Goal: Check status: Check status

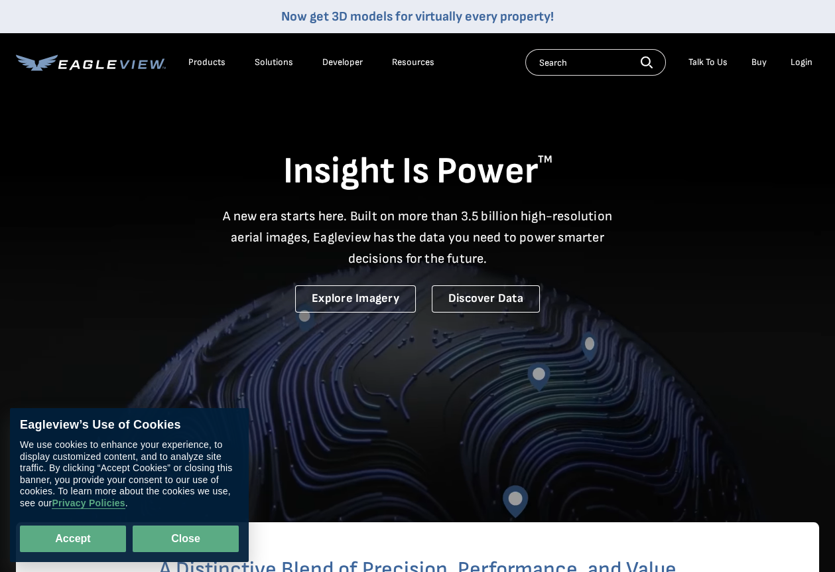
drag, startPoint x: 187, startPoint y: 537, endPoint x: 449, endPoint y: 187, distance: 437.0
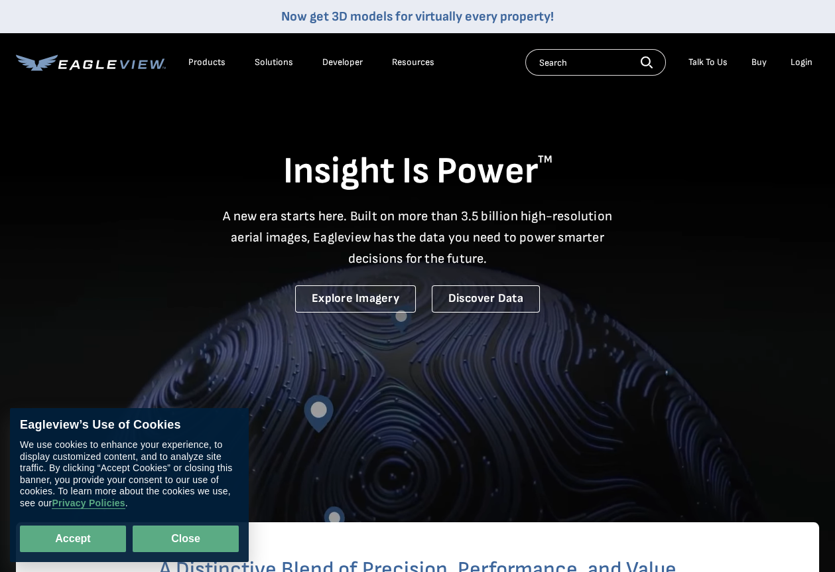
click at [188, 537] on button "Close" at bounding box center [186, 539] width 106 height 27
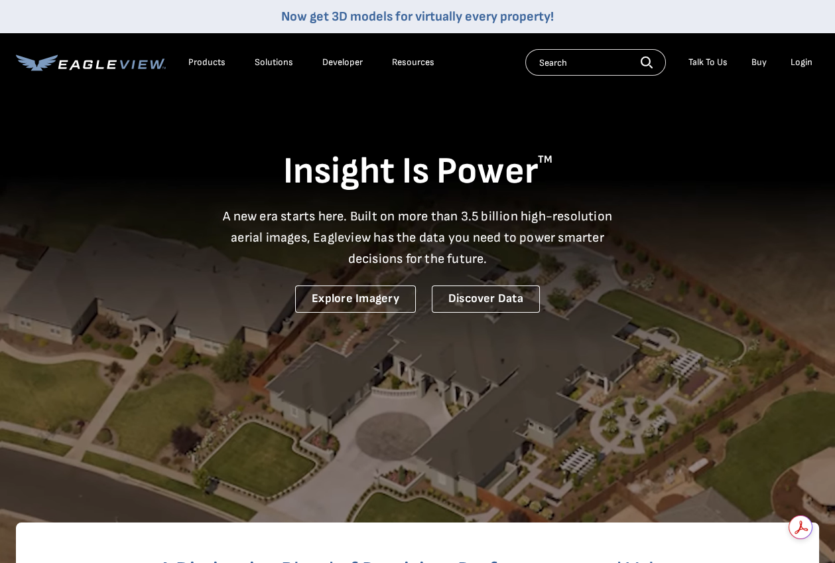
click at [804, 61] on div "Login" at bounding box center [802, 62] width 22 height 12
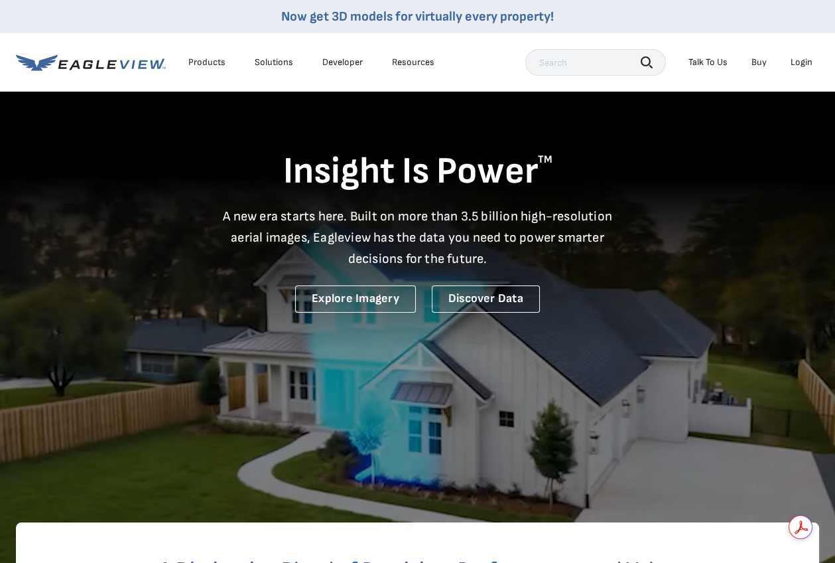
click at [800, 58] on div "Login" at bounding box center [802, 62] width 22 height 12
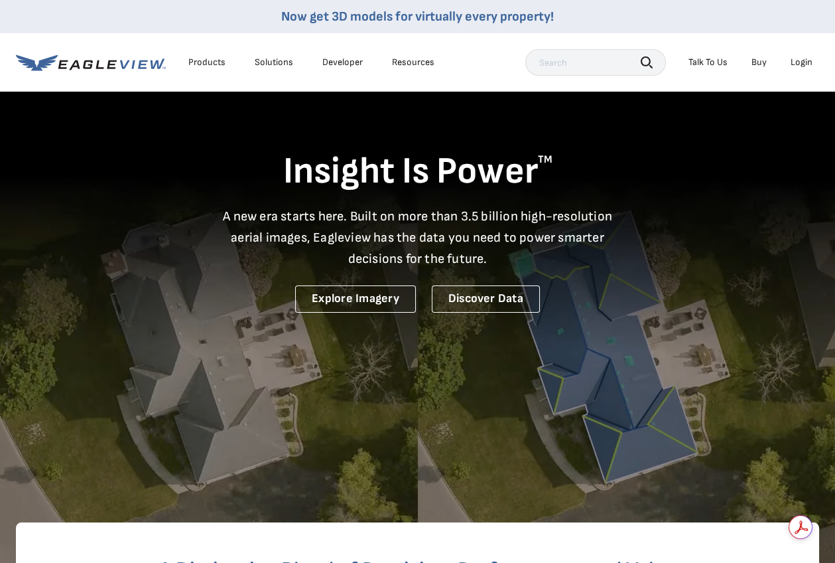
click at [799, 59] on div "Login" at bounding box center [802, 62] width 22 height 12
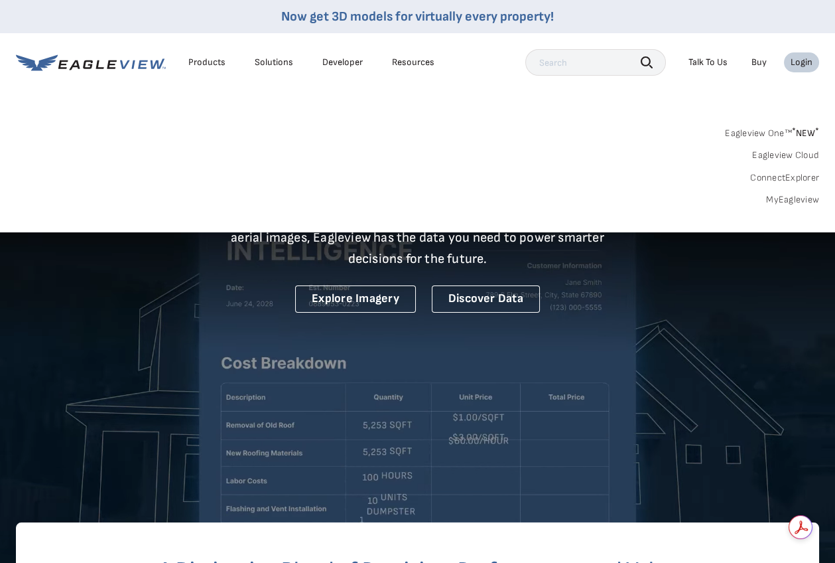
click at [807, 58] on div "Login" at bounding box center [802, 62] width 22 height 12
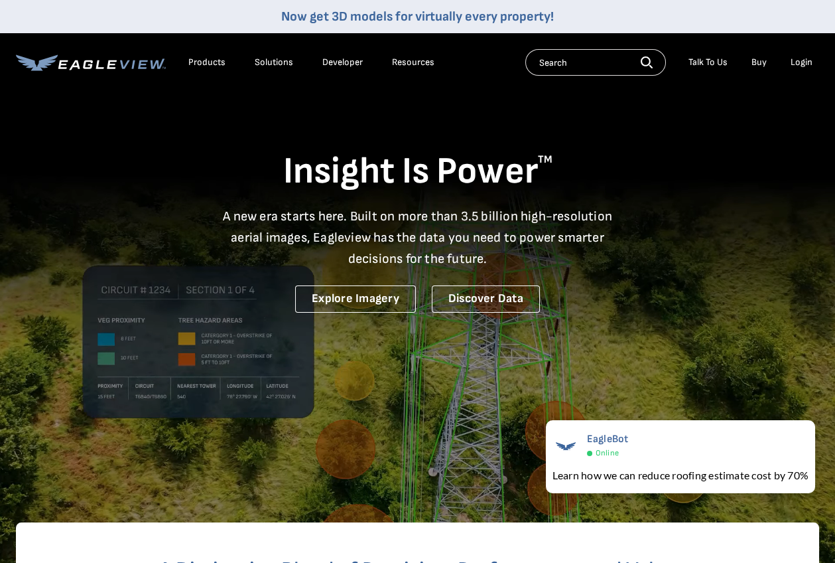
click at [803, 57] on div "Login" at bounding box center [802, 62] width 22 height 12
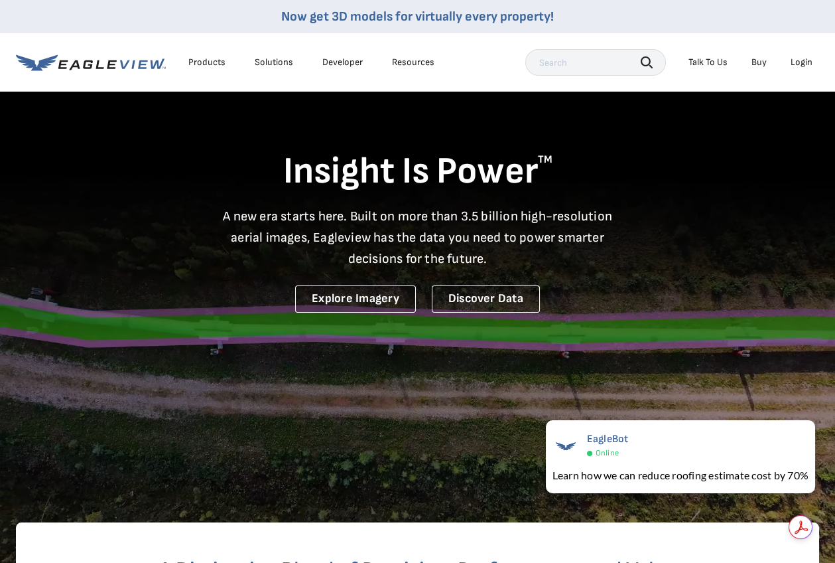
click at [801, 60] on div "Login" at bounding box center [802, 62] width 22 height 12
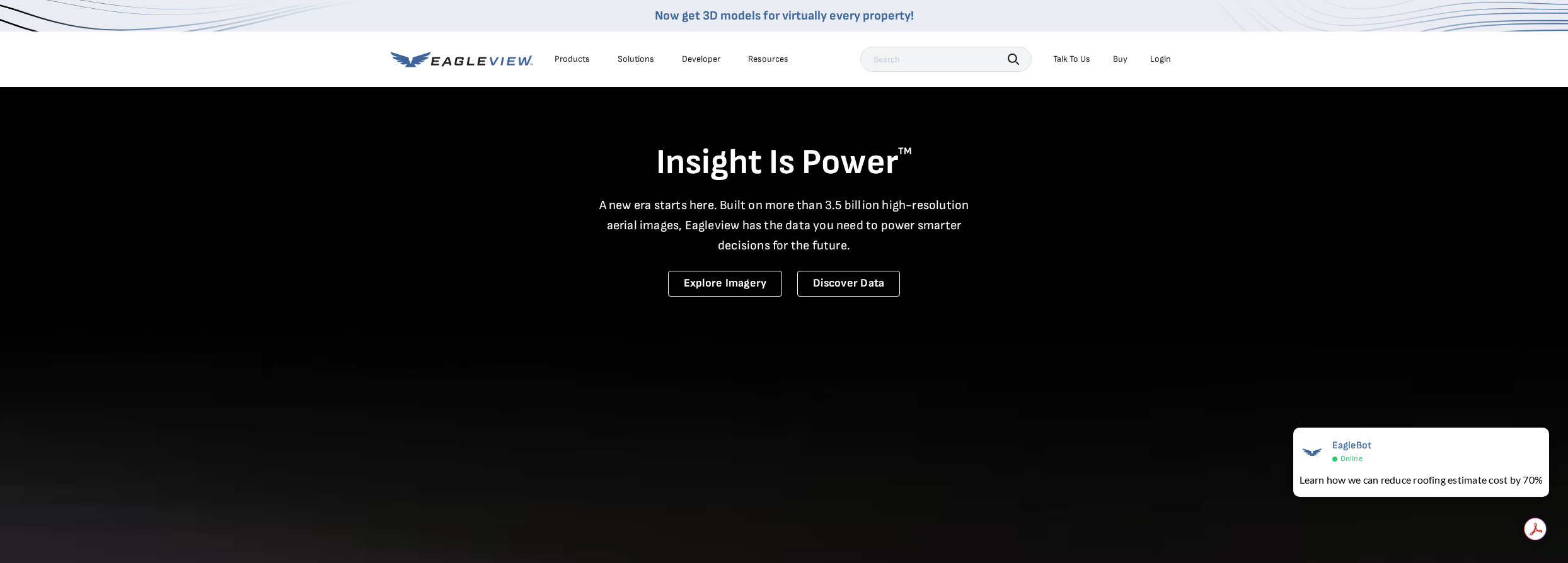
click at [793, 57] on div "Login" at bounding box center [1161, 59] width 21 height 11
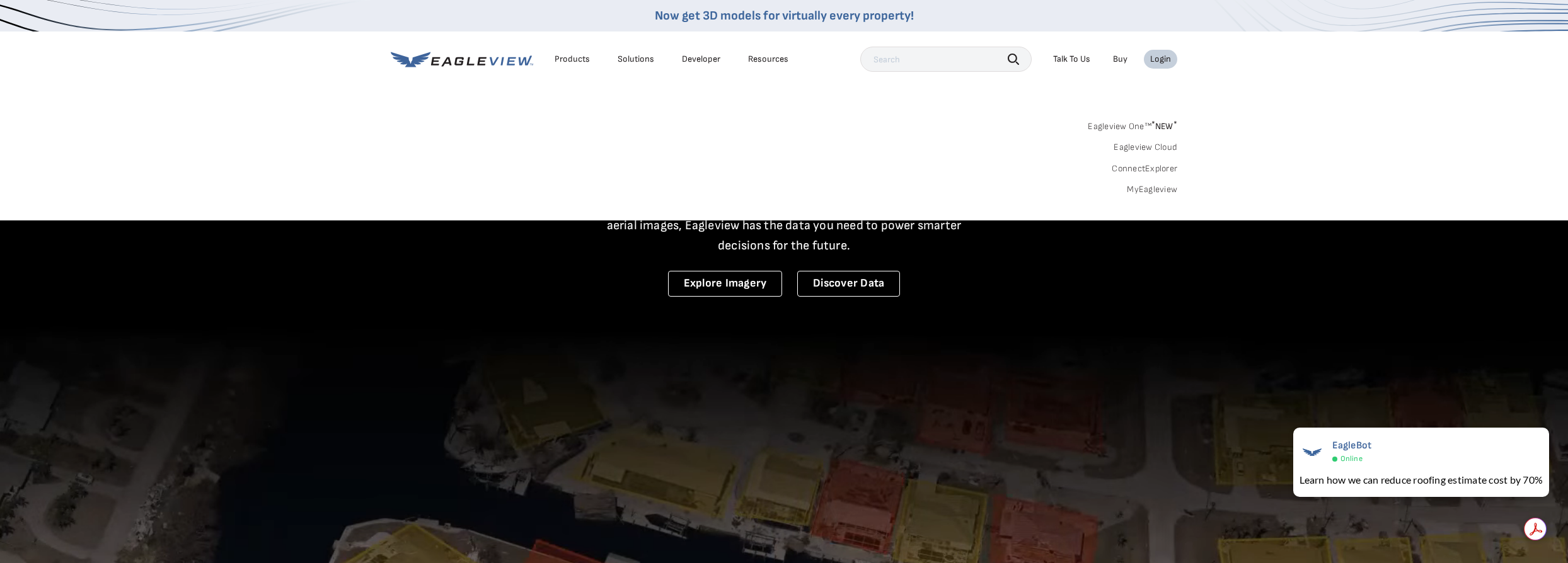
click at [793, 124] on link "Eagleview One™ * NEW *" at bounding box center [1132, 123] width 89 height 14
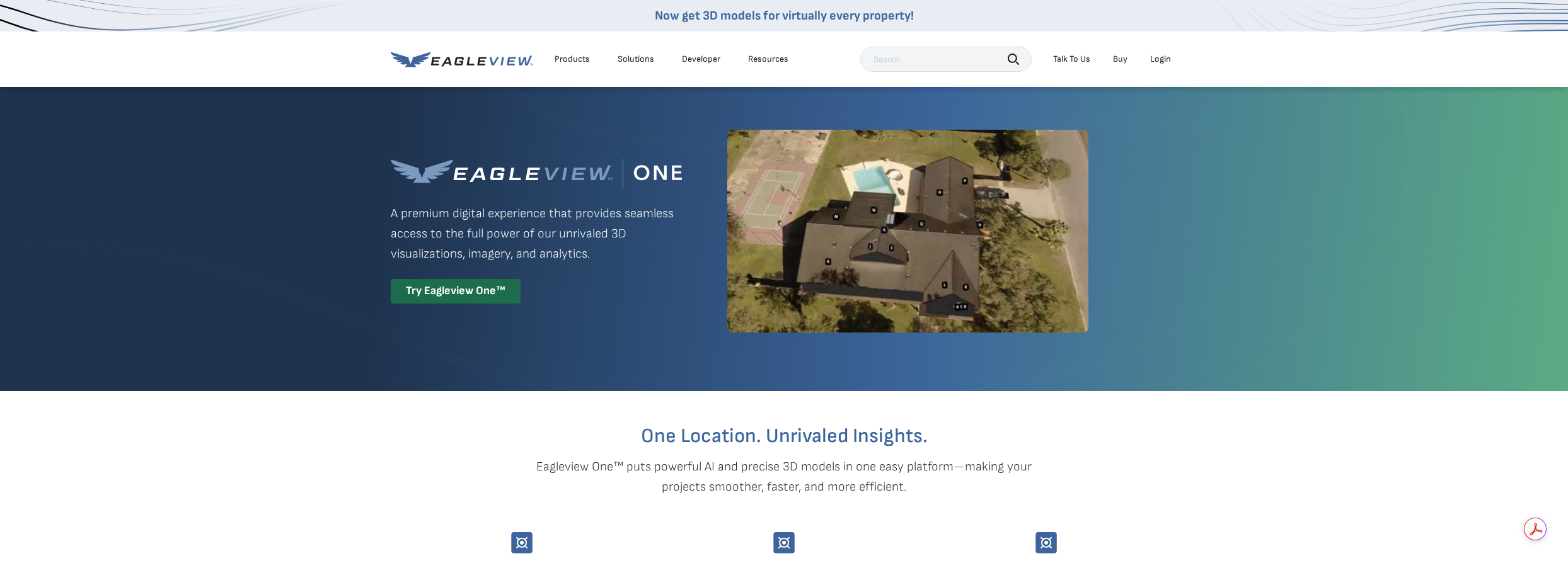
click at [1157, 59] on div "Login" at bounding box center [1161, 59] width 21 height 11
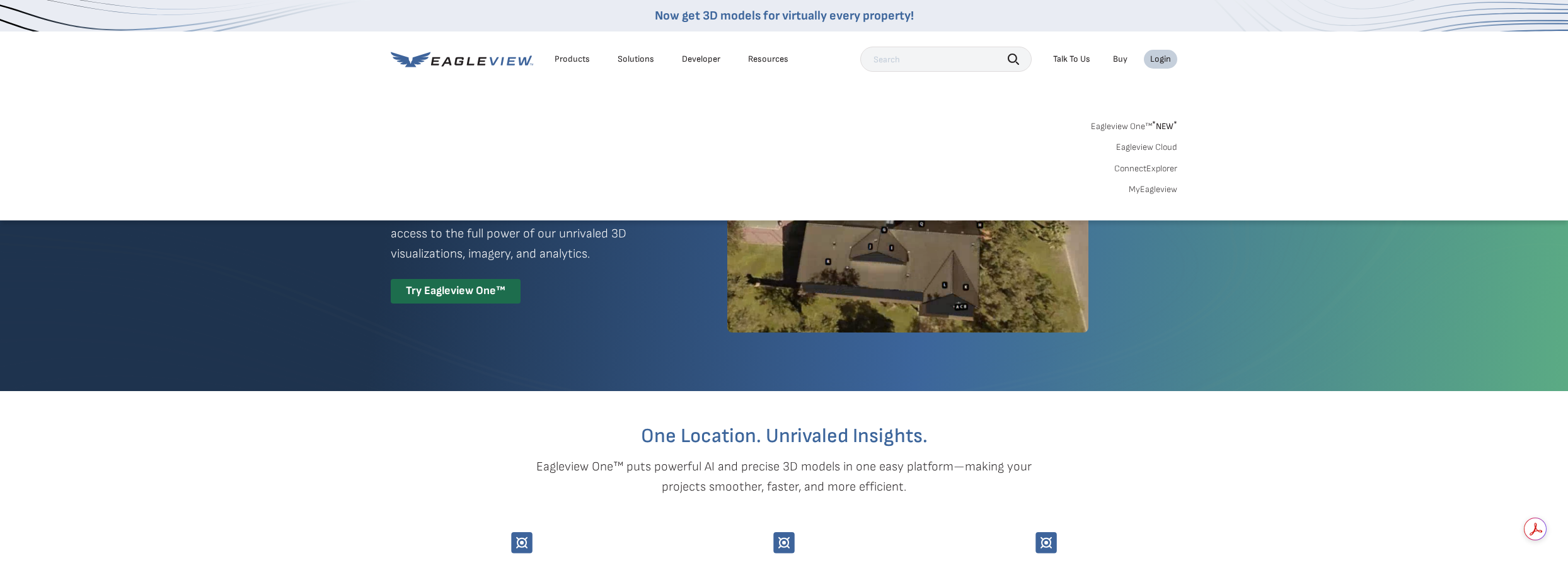
click at [1138, 189] on link "MyEagleview" at bounding box center [1152, 190] width 48 height 11
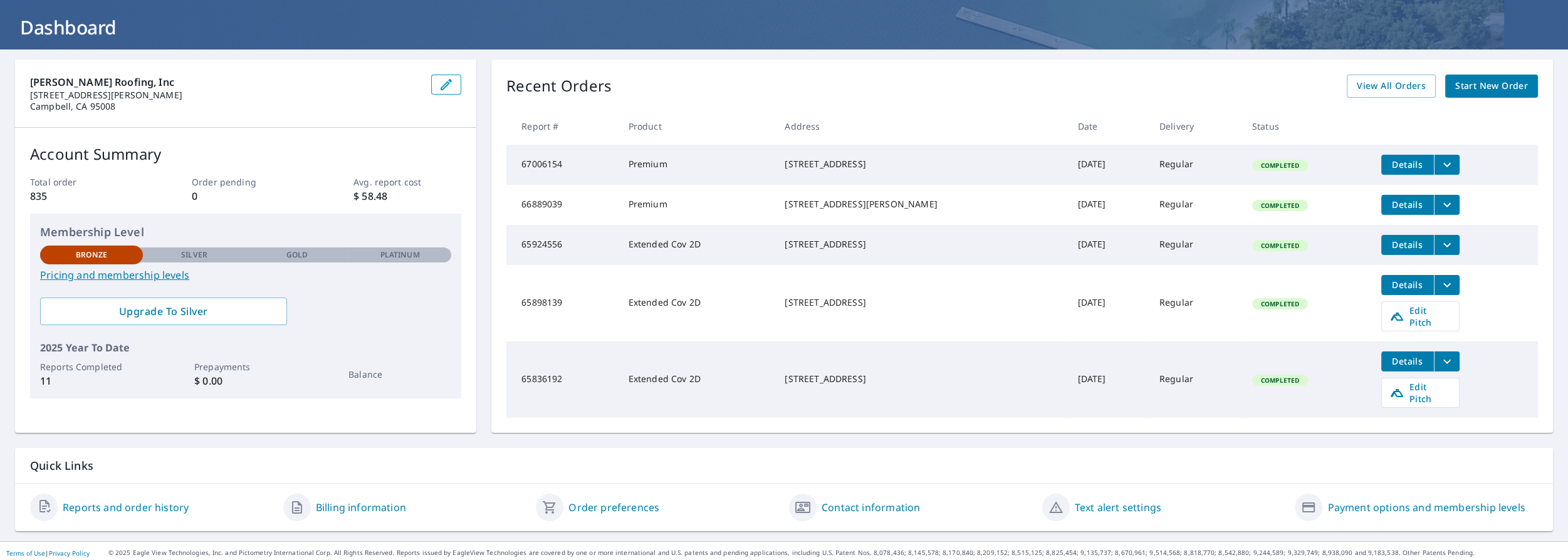
scroll to position [66, 0]
click at [140, 505] on link "Reports and order history" at bounding box center [125, 508] width 126 height 15
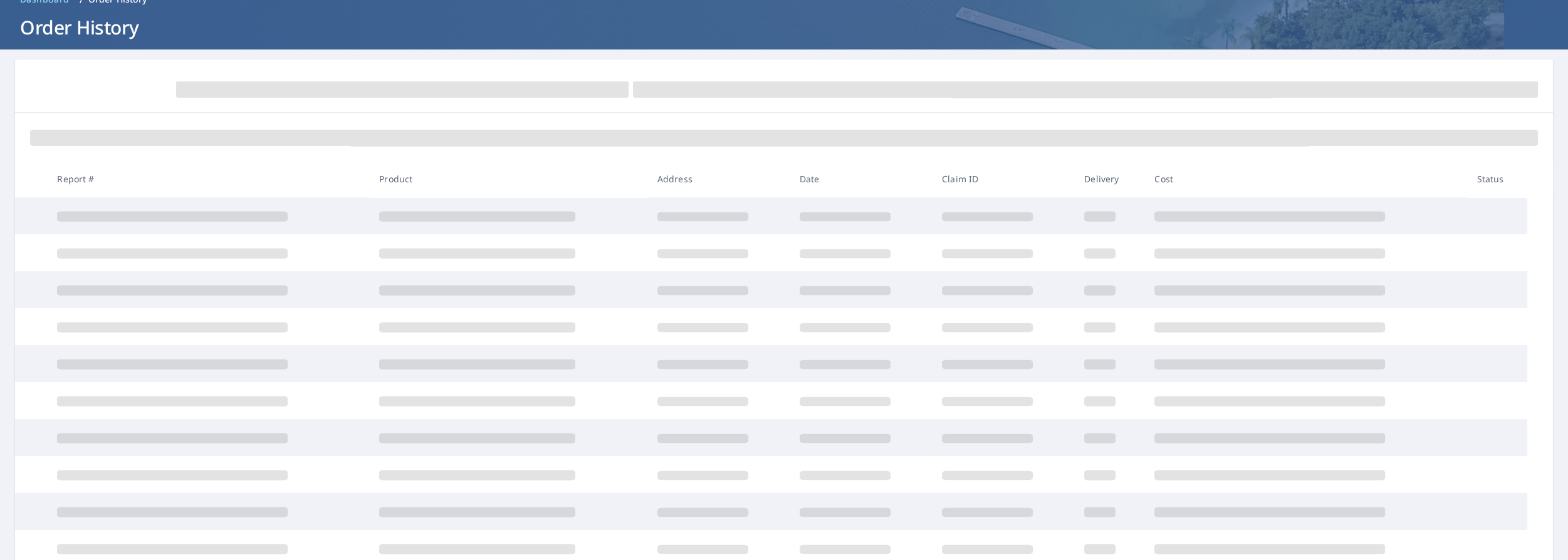
scroll to position [66, 0]
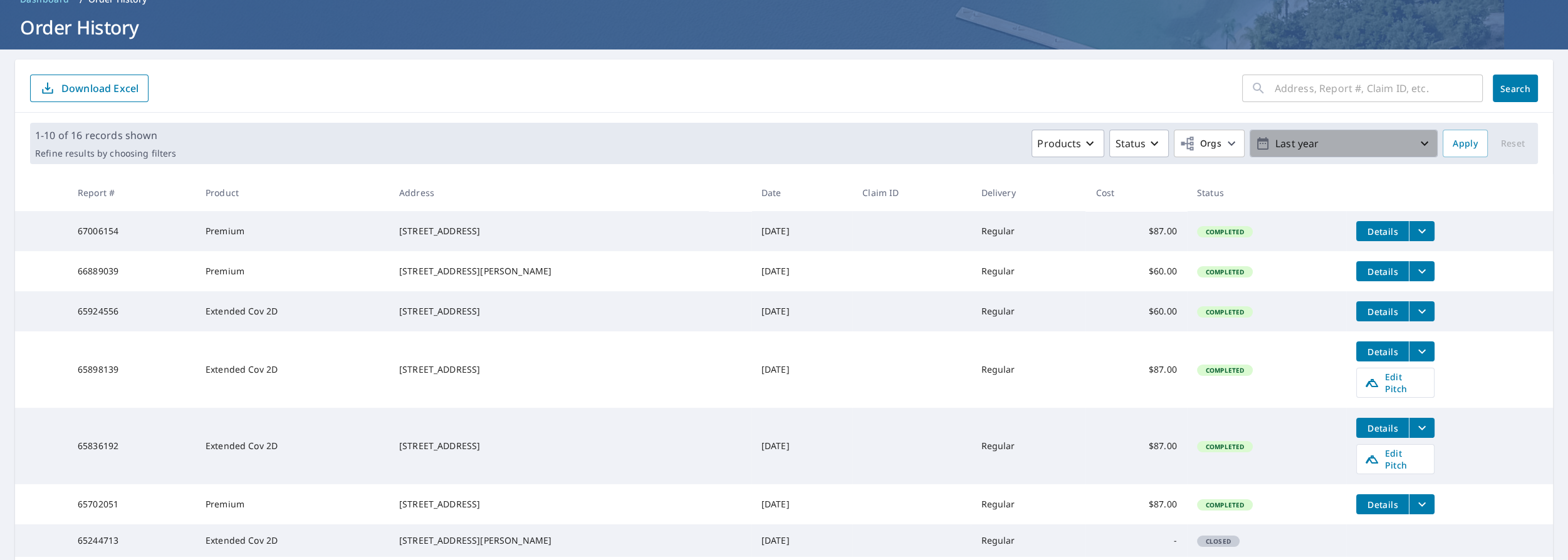
click at [797, 138] on icon "button" at bounding box center [1424, 144] width 15 height 15
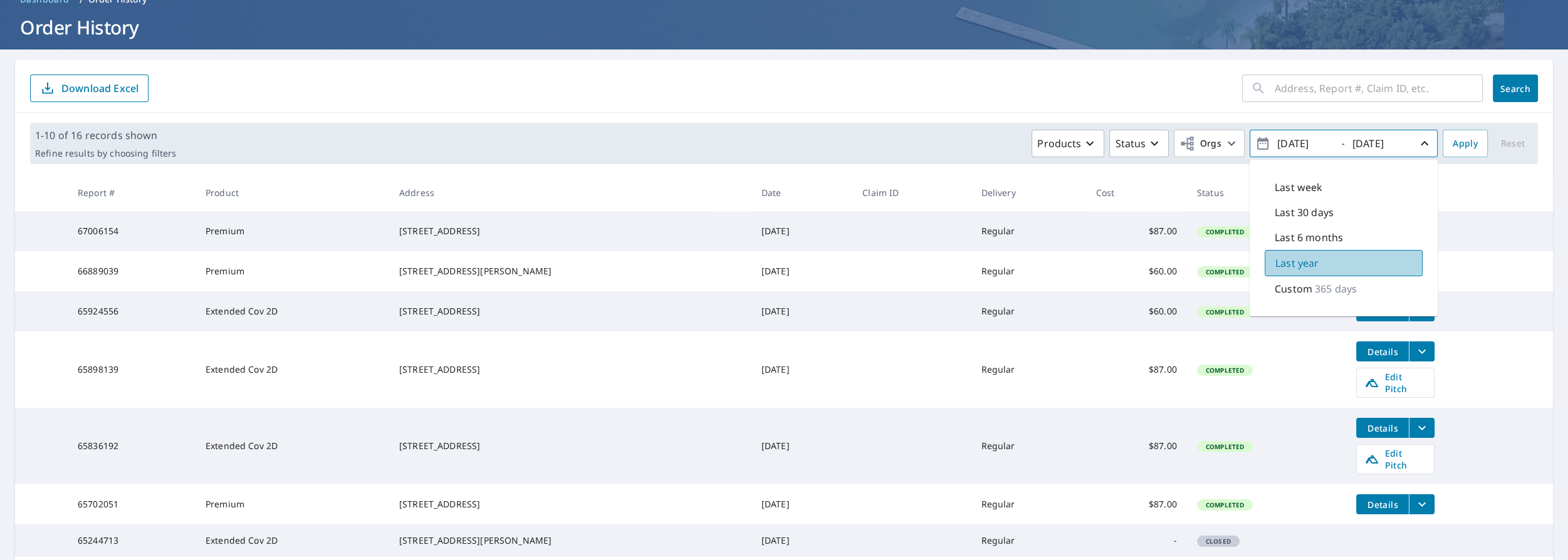
click at [797, 262] on div "Last year" at bounding box center [1343, 263] width 158 height 26
click at [797, 166] on div "Last week Last 30 days Last 6 months Last year Custom 365 days" at bounding box center [1343, 238] width 188 height 157
click at [797, 143] on icon "button" at bounding box center [1232, 144] width 8 height 5
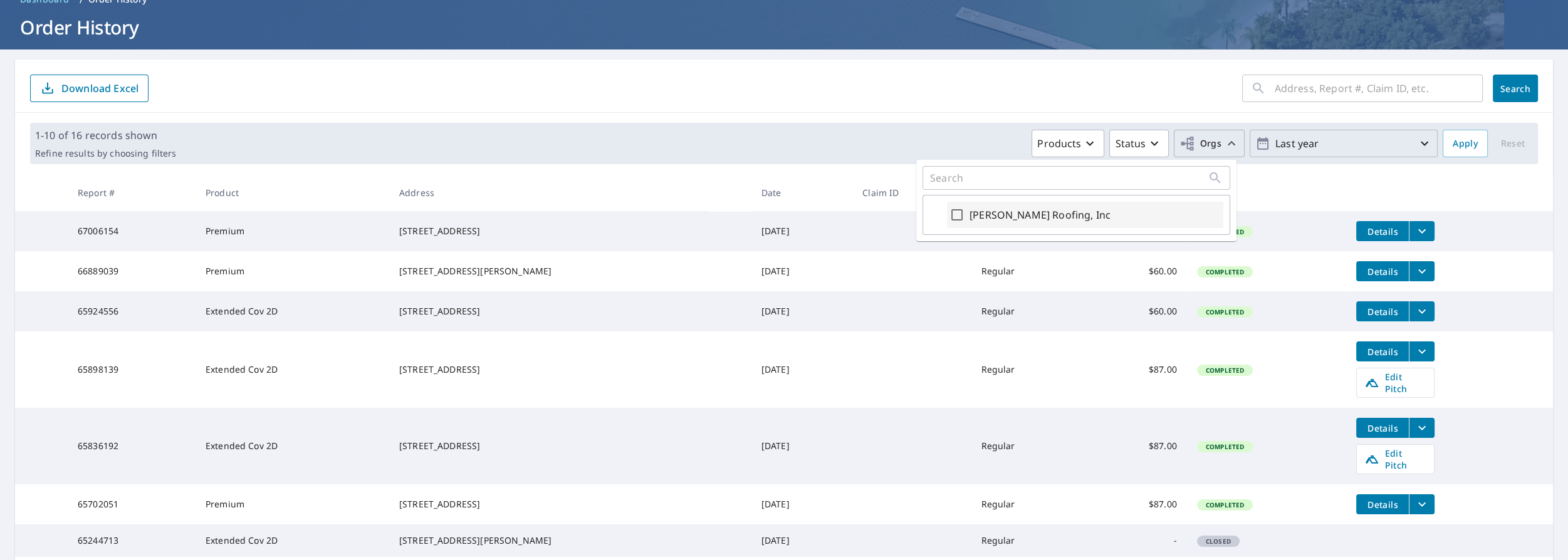
click at [797, 212] on label "Bill Hamilton Roofing, Inc" at bounding box center [1040, 215] width 141 height 15
click at [797, 212] on input "Bill Hamilton Roofing, Inc" at bounding box center [957, 215] width 15 height 15
click at [797, 212] on input "Bill Hamilton Roofing, Inc" at bounding box center [957, 215] width 15 height 15
checkbox input "false"
click at [797, 92] on input "text" at bounding box center [1379, 88] width 208 height 35
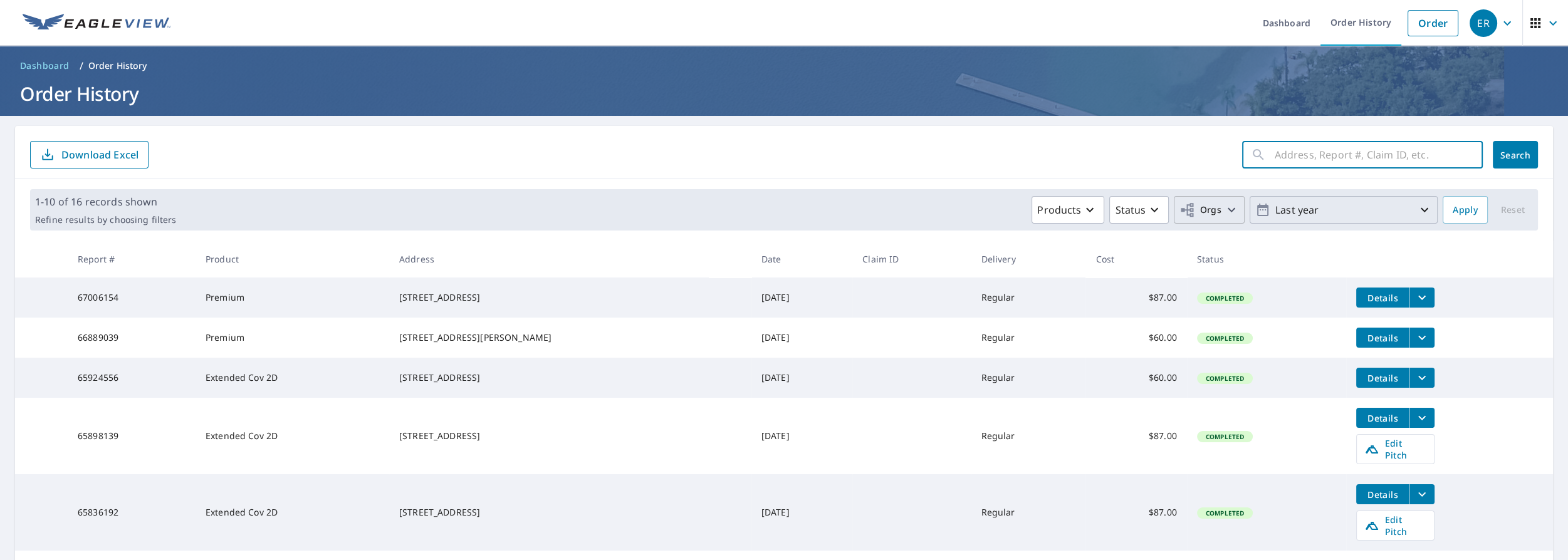
click at [797, 210] on icon "button" at bounding box center [1424, 210] width 8 height 5
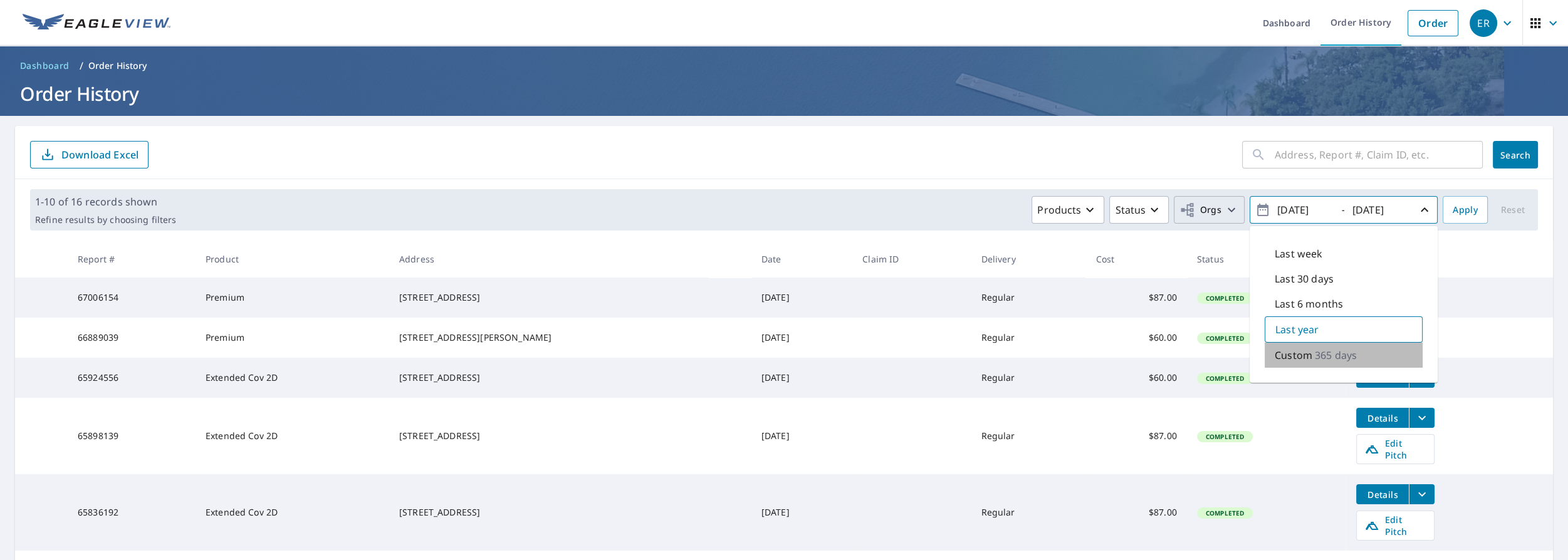
click at [797, 354] on p "365 days" at bounding box center [1336, 355] width 42 height 15
click at [797, 209] on icon "button" at bounding box center [1424, 210] width 15 height 15
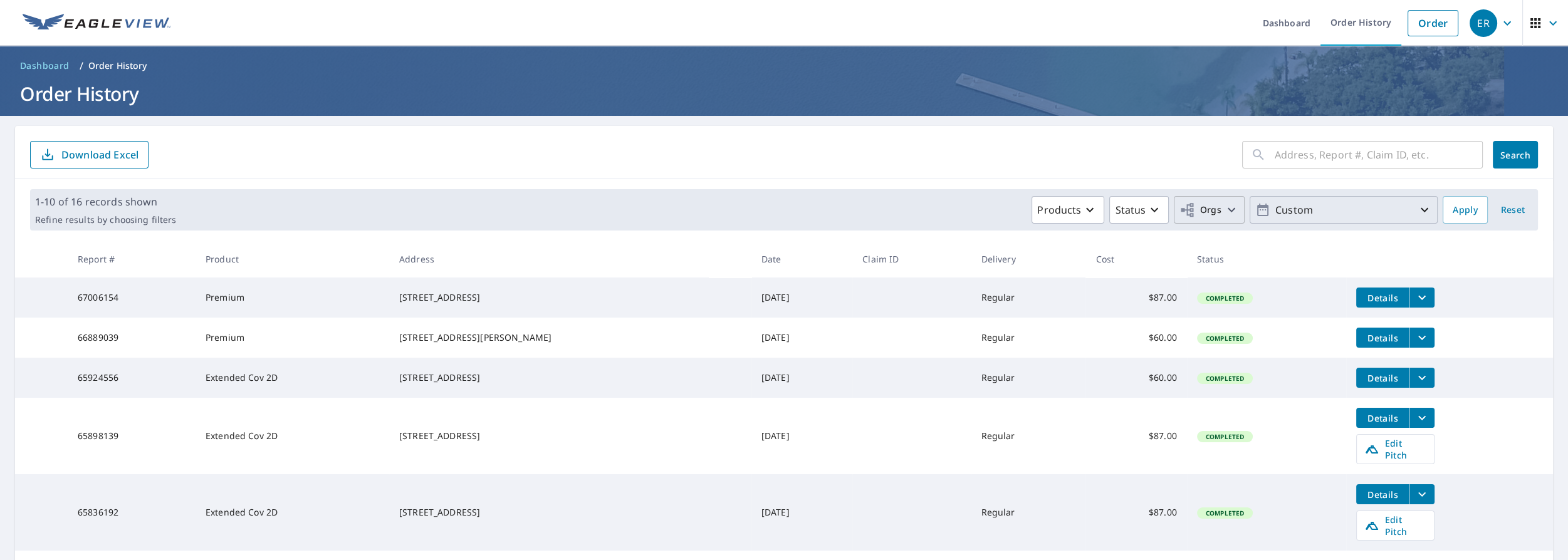
click at [797, 209] on icon "button" at bounding box center [1424, 210] width 8 height 5
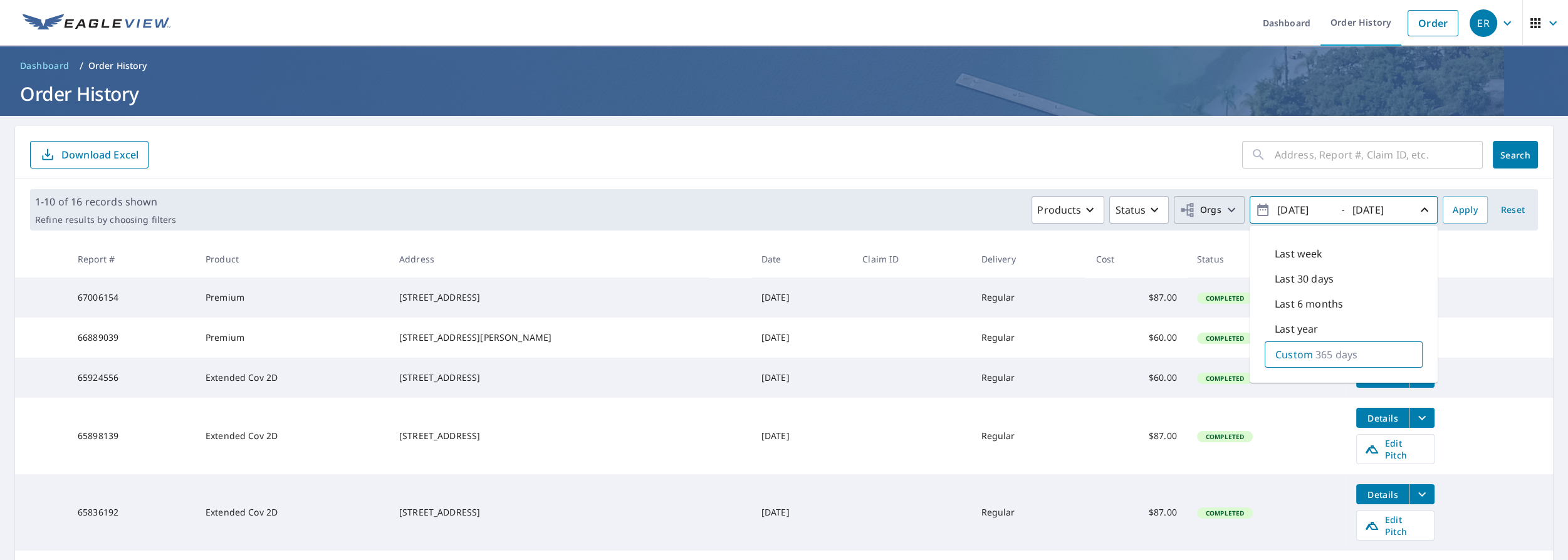
click at [797, 213] on input "2024/09/09" at bounding box center [1304, 210] width 61 height 20
drag, startPoint x: 1291, startPoint y: 210, endPoint x: 1264, endPoint y: 211, distance: 27.0
click at [797, 211] on span "2024/09/09 - 2025/09/09" at bounding box center [1343, 210] width 177 height 22
type input "2022/09/09"
click at [797, 207] on span "Apply" at bounding box center [1465, 210] width 26 height 16
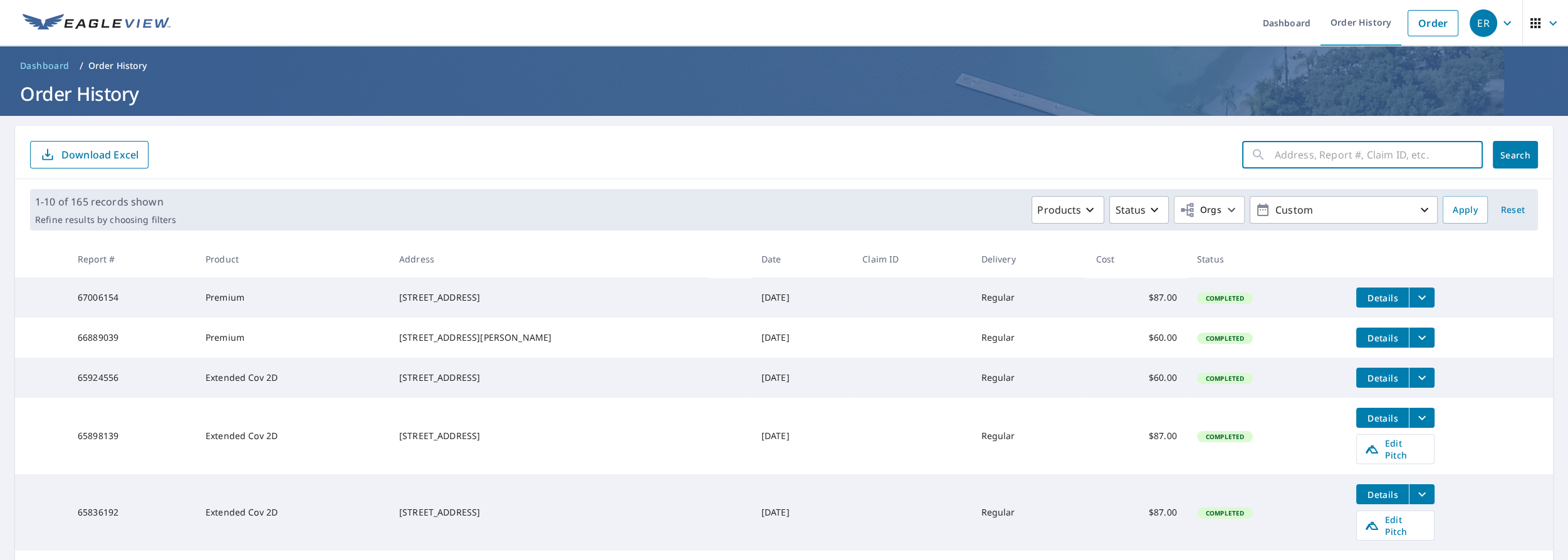
click at [797, 157] on input "text" at bounding box center [1379, 154] width 208 height 35
type input "1748 laurelwood"
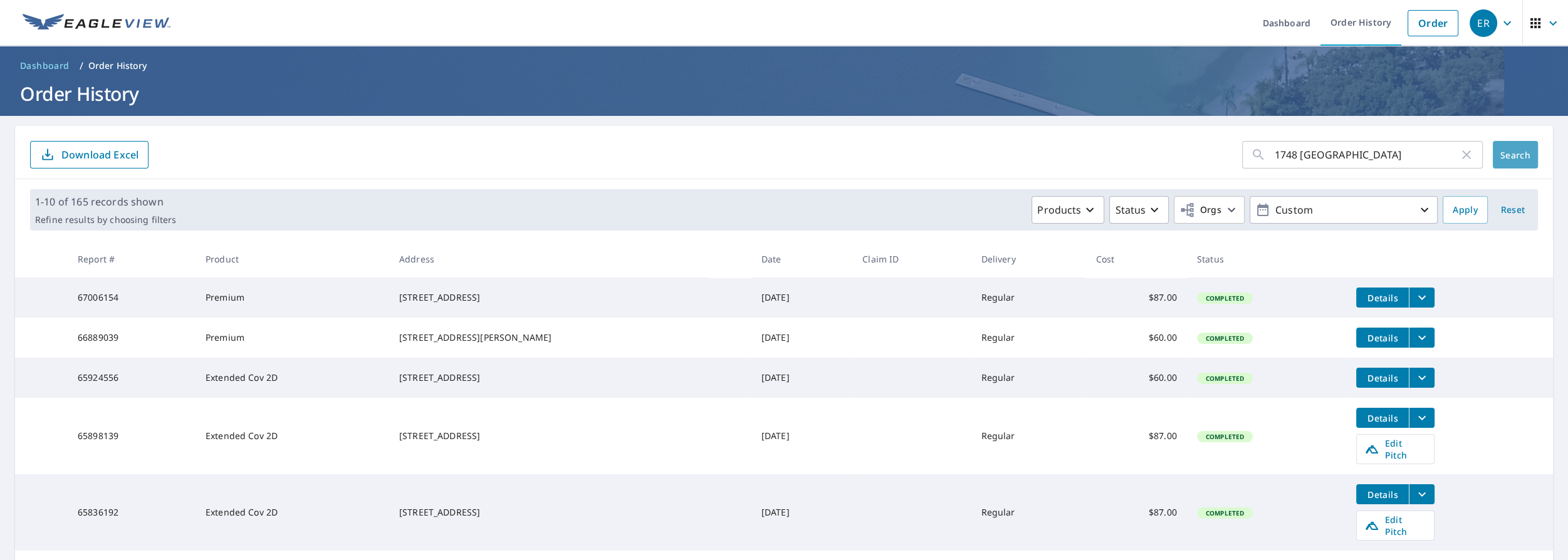
click at [797, 154] on span "Search" at bounding box center [1515, 155] width 26 height 12
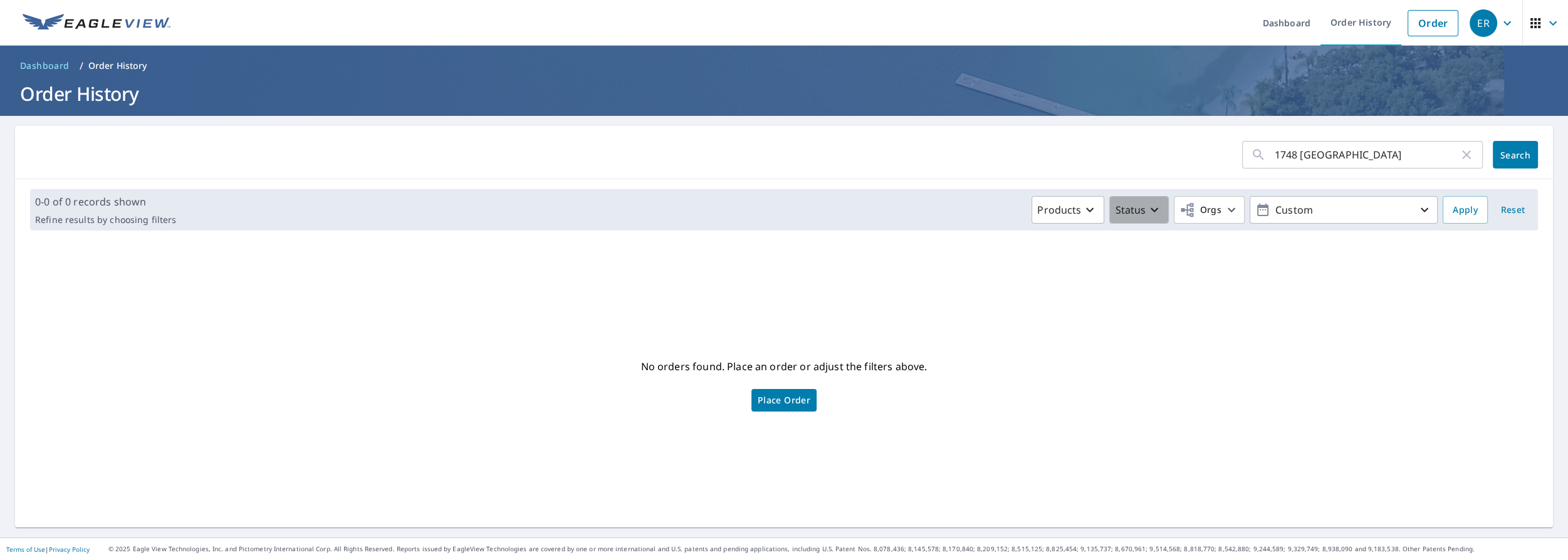
click at [797, 208] on icon "button" at bounding box center [1154, 210] width 15 height 15
click at [797, 363] on p "Completed" at bounding box center [1167, 365] width 53 height 15
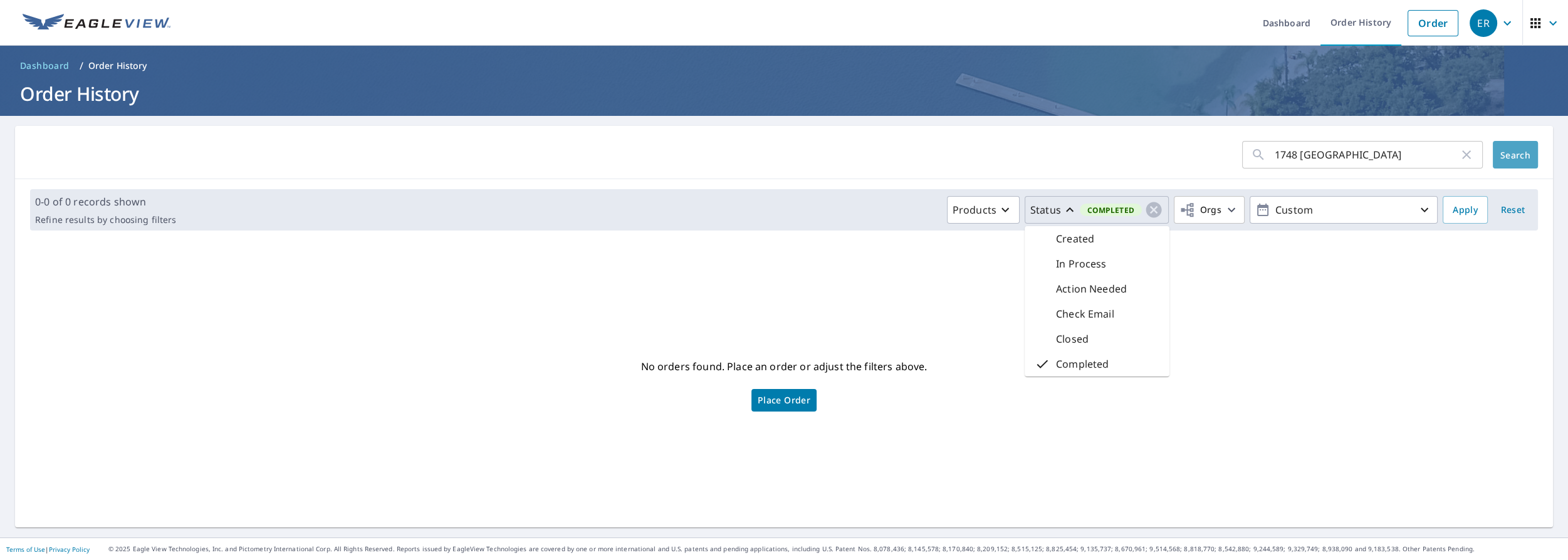
click at [797, 155] on span "Search" at bounding box center [1515, 155] width 26 height 12
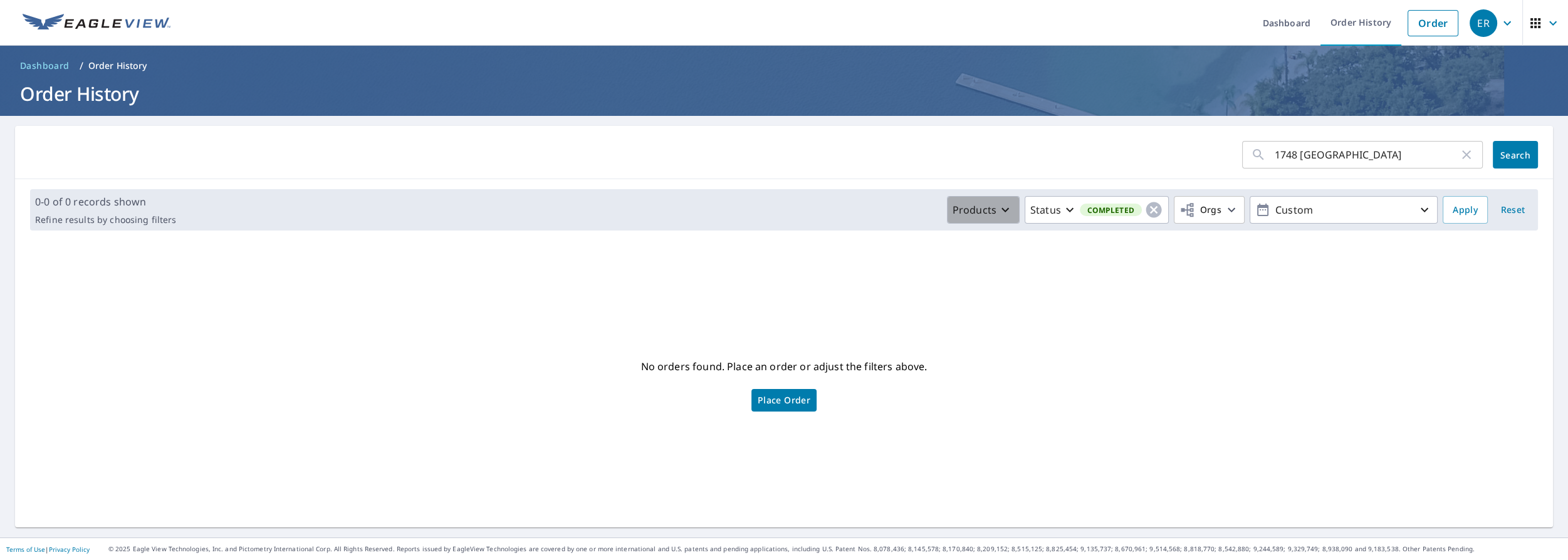
click at [797, 207] on icon "button" at bounding box center [1005, 210] width 15 height 15
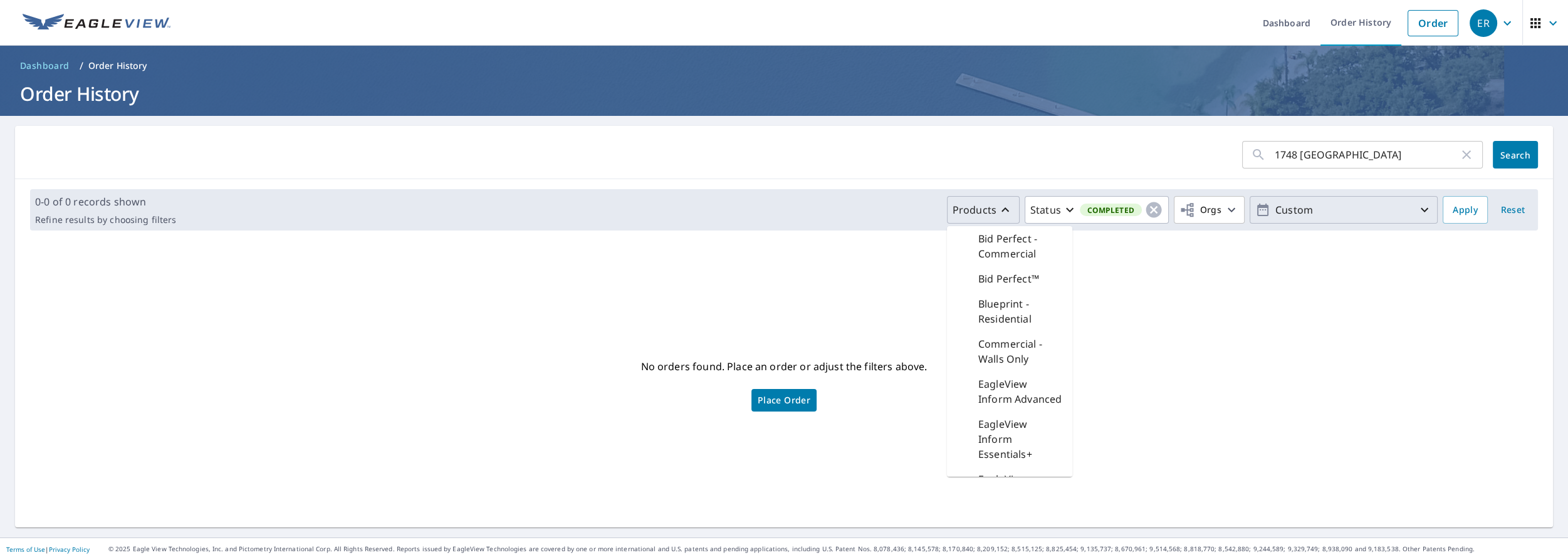
click at [797, 209] on icon "button" at bounding box center [1424, 210] width 15 height 15
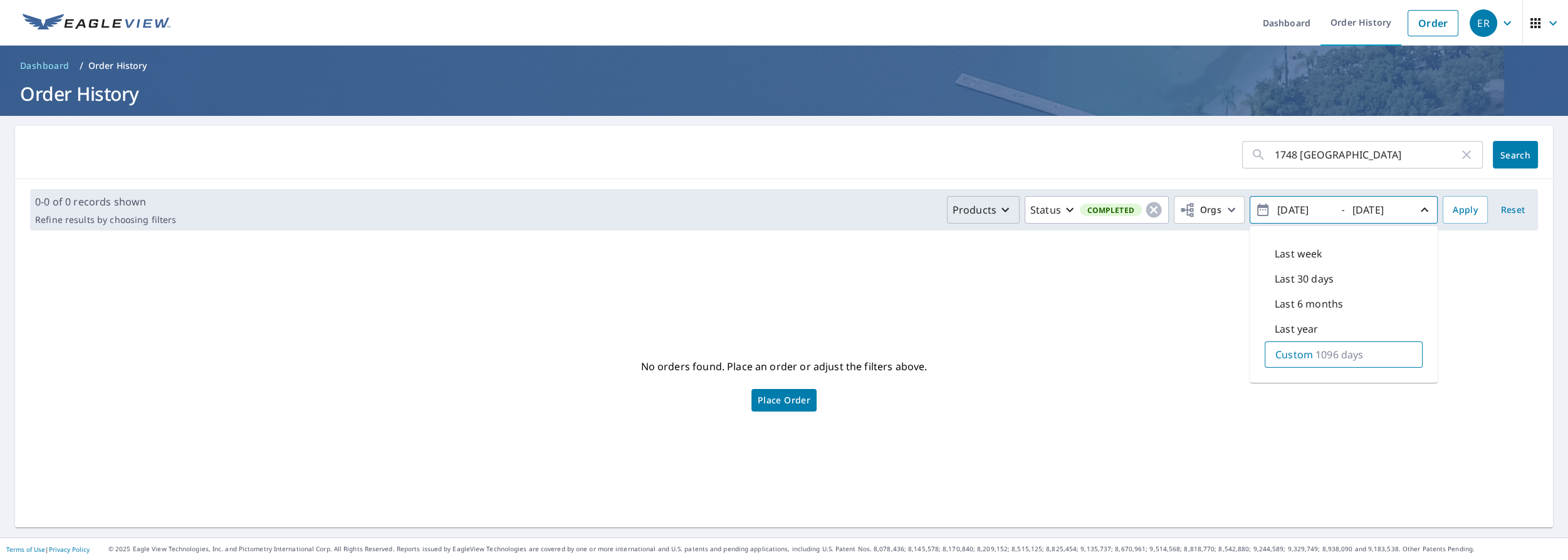
click at [797, 209] on icon "button" at bounding box center [1424, 210] width 8 height 5
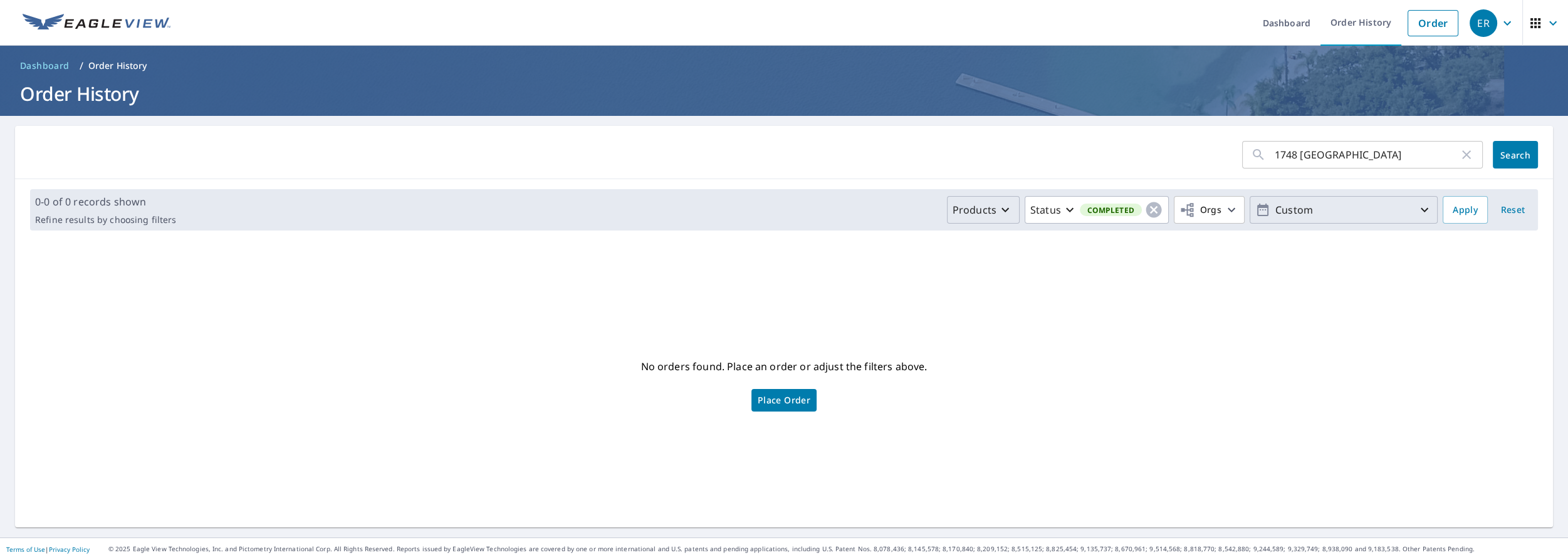
click at [797, 210] on p "Custom" at bounding box center [1343, 210] width 146 height 22
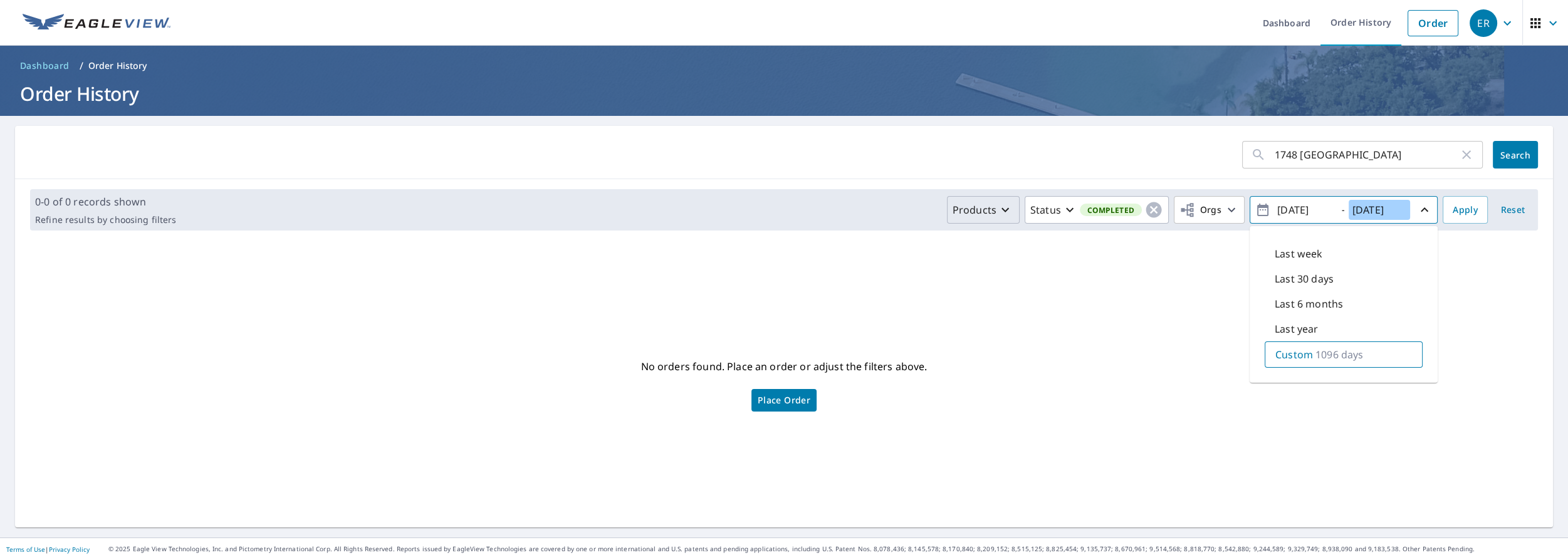
click at [797, 208] on input "2025/09/09" at bounding box center [1379, 210] width 61 height 20
click at [797, 209] on input "2025/09/09" at bounding box center [1379, 210] width 61 height 20
type input "2025/01/09"
click at [797, 208] on span "Apply" at bounding box center [1465, 210] width 26 height 16
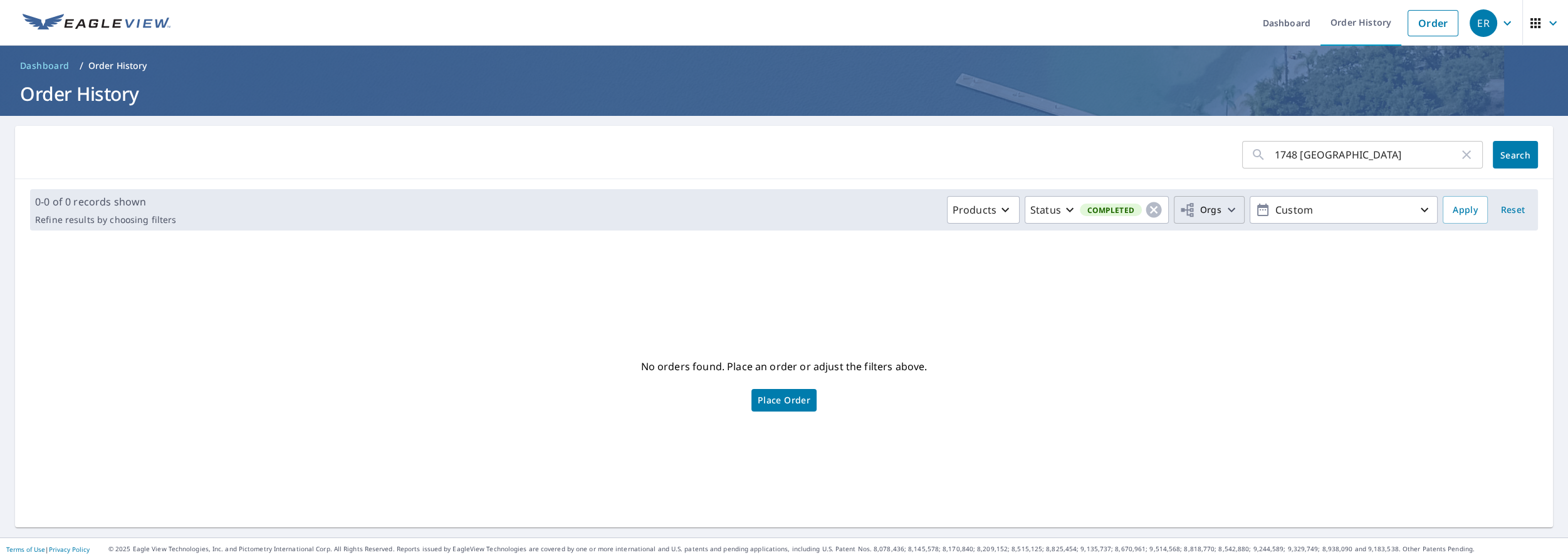
click at [797, 207] on icon "button" at bounding box center [1232, 210] width 15 height 15
click at [797, 280] on input "Bill Hamilton Roofing, Inc" at bounding box center [957, 282] width 15 height 15
checkbox input "true"
click at [797, 208] on span "Apply" at bounding box center [1465, 210] width 26 height 16
click at [797, 154] on icon "button" at bounding box center [1466, 154] width 9 height 8
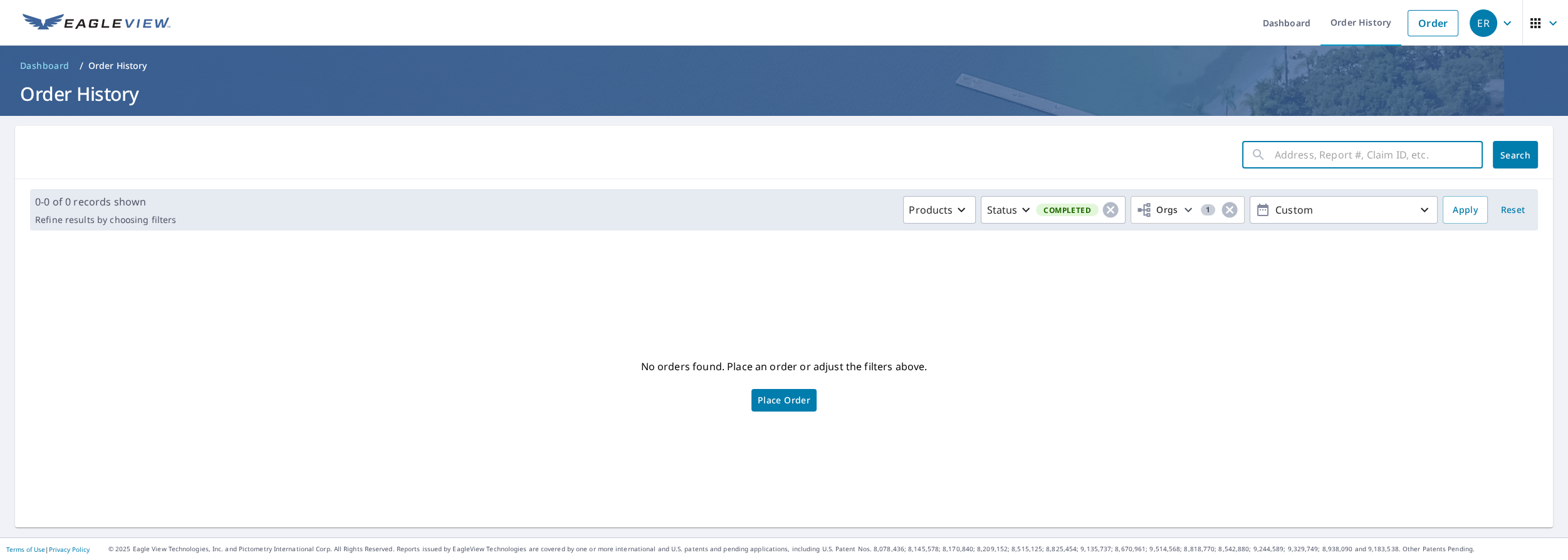
click at [797, 155] on input "text" at bounding box center [1379, 154] width 208 height 35
type input "1748 laurelwood"
click at [797, 156] on input "1748 laurelwood" at bounding box center [1367, 154] width 184 height 35
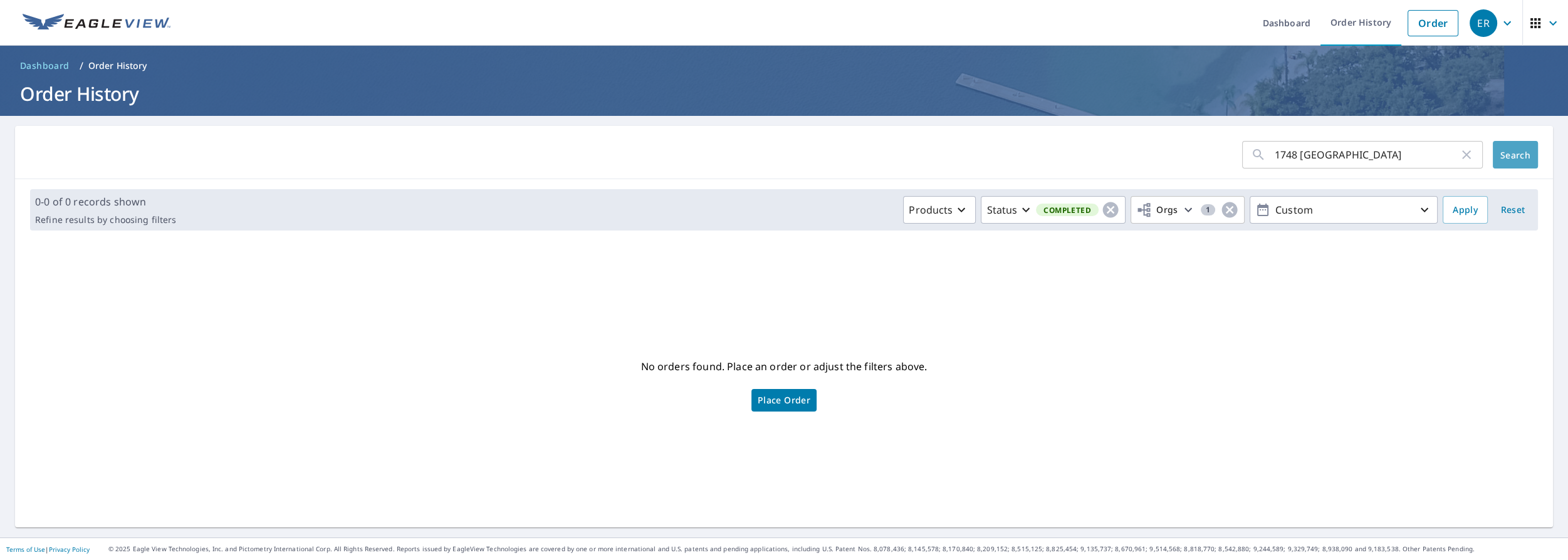
click at [797, 150] on span "Search" at bounding box center [1515, 155] width 26 height 12
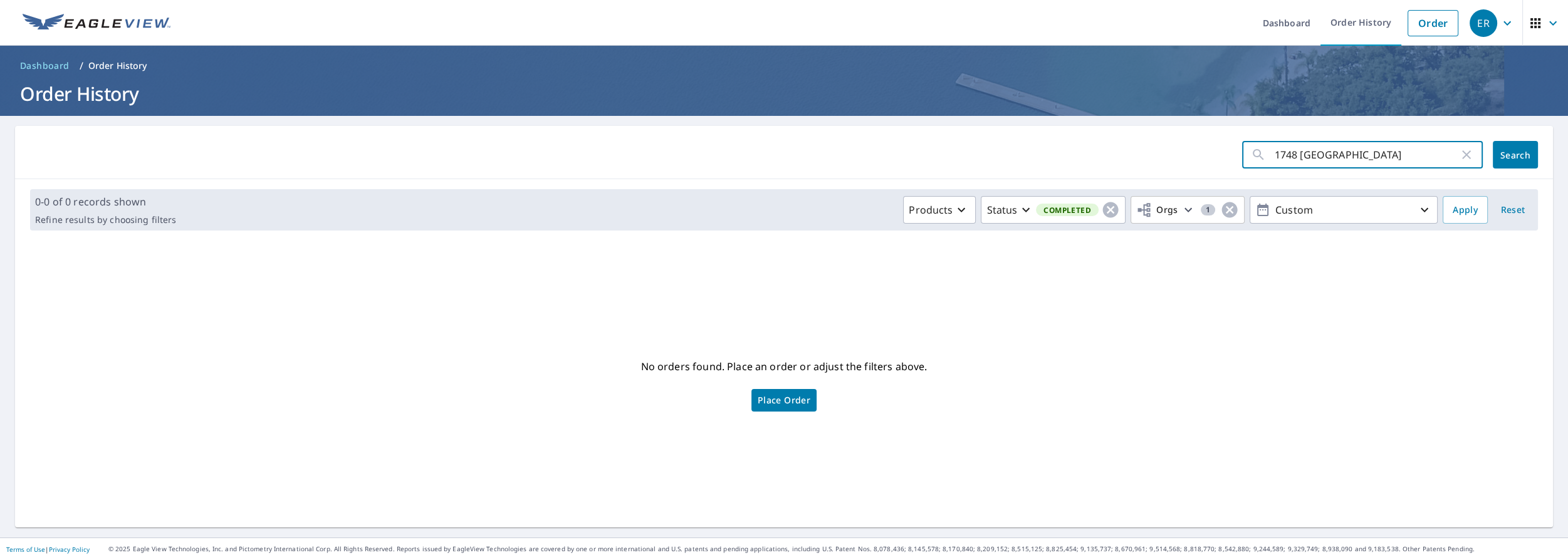
click at [797, 158] on input "1748 laurelwood" at bounding box center [1367, 154] width 184 height 35
type input "1748 laurel"
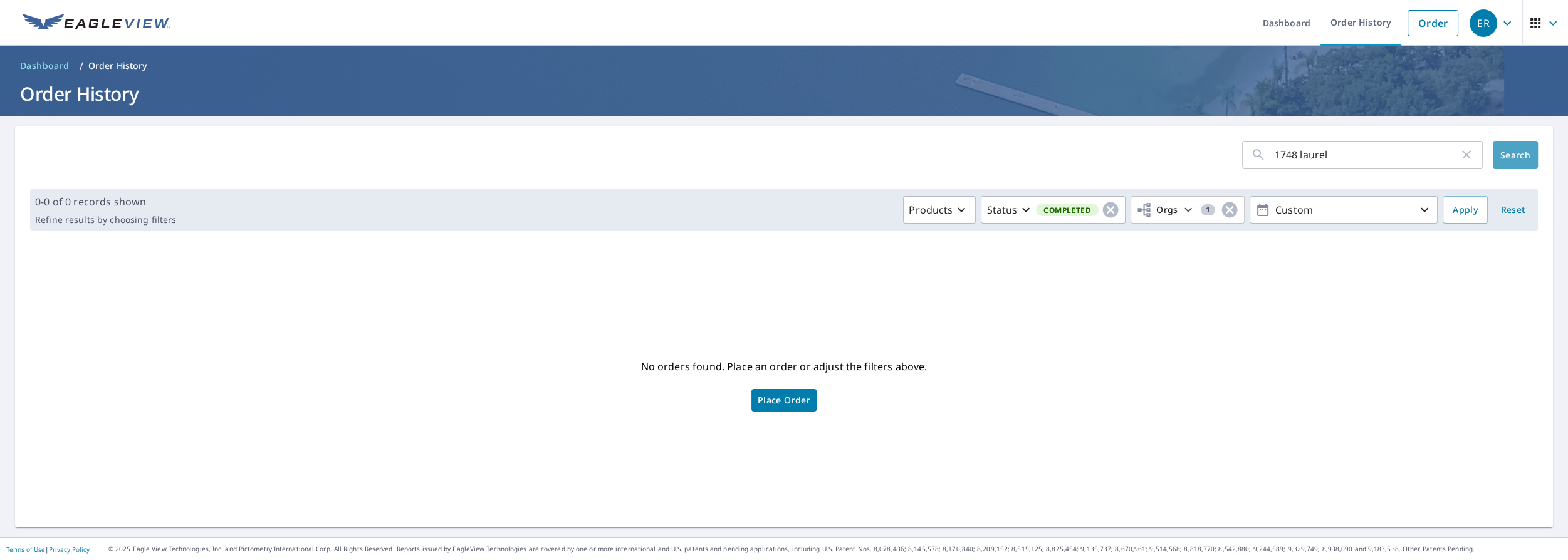
click at [797, 150] on span "Search" at bounding box center [1515, 155] width 26 height 12
click at [797, 20] on link "Order History" at bounding box center [1361, 23] width 81 height 45
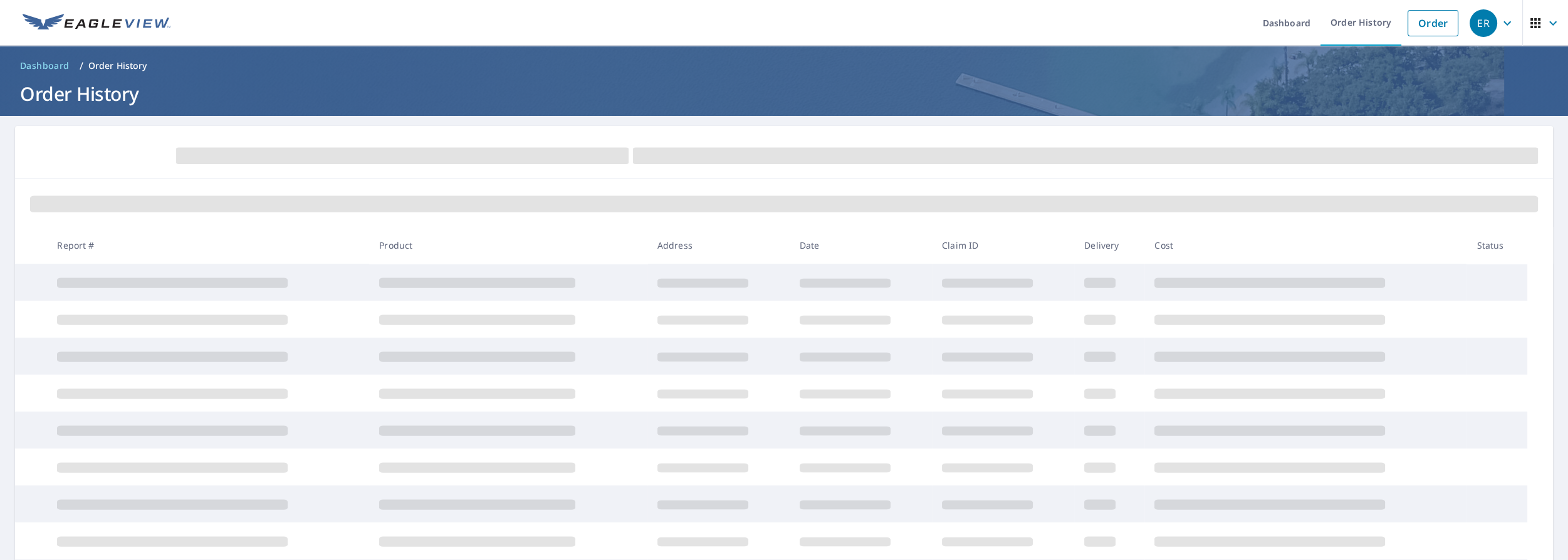
click at [1546, 22] on icon "button" at bounding box center [1553, 24] width 15 height 15
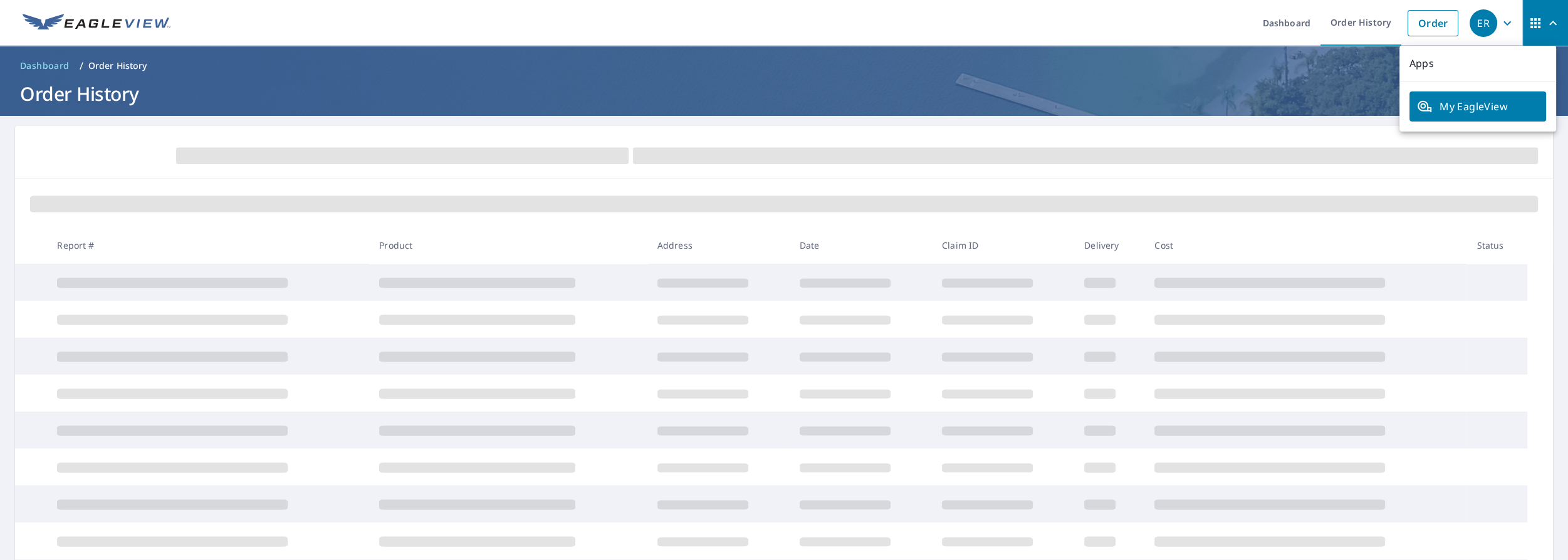
click at [1546, 22] on icon "button" at bounding box center [1553, 24] width 15 height 15
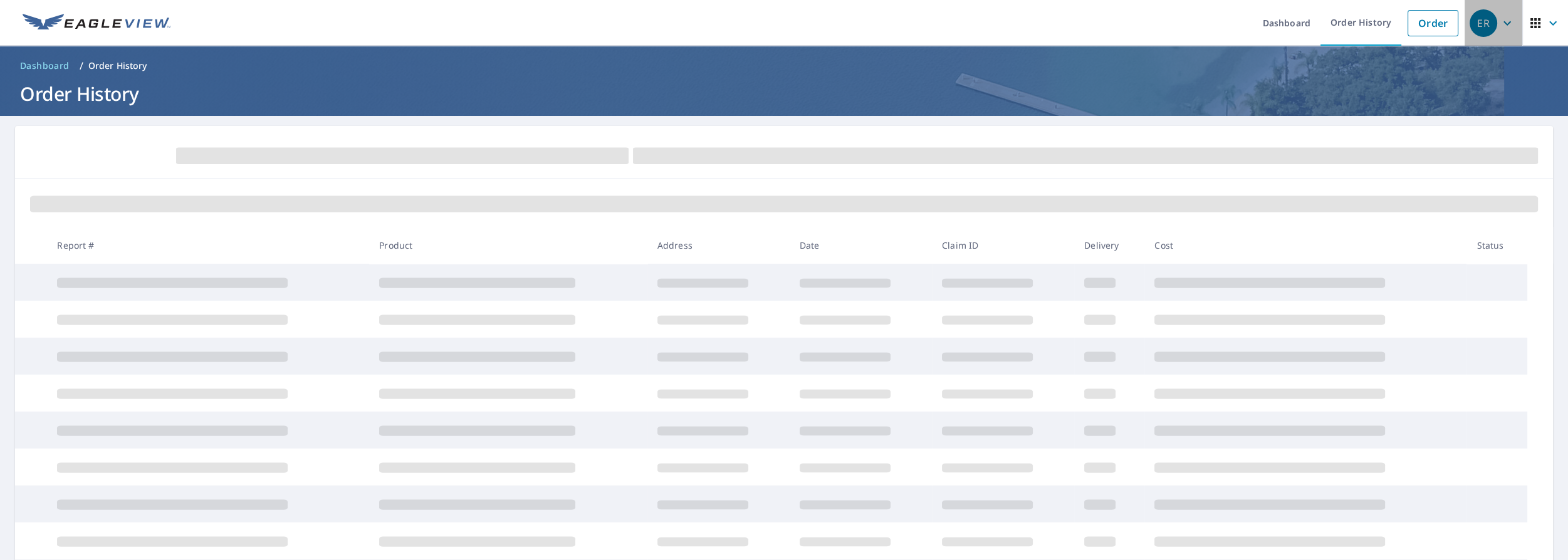
click at [1500, 21] on icon "button" at bounding box center [1508, 24] width 15 height 15
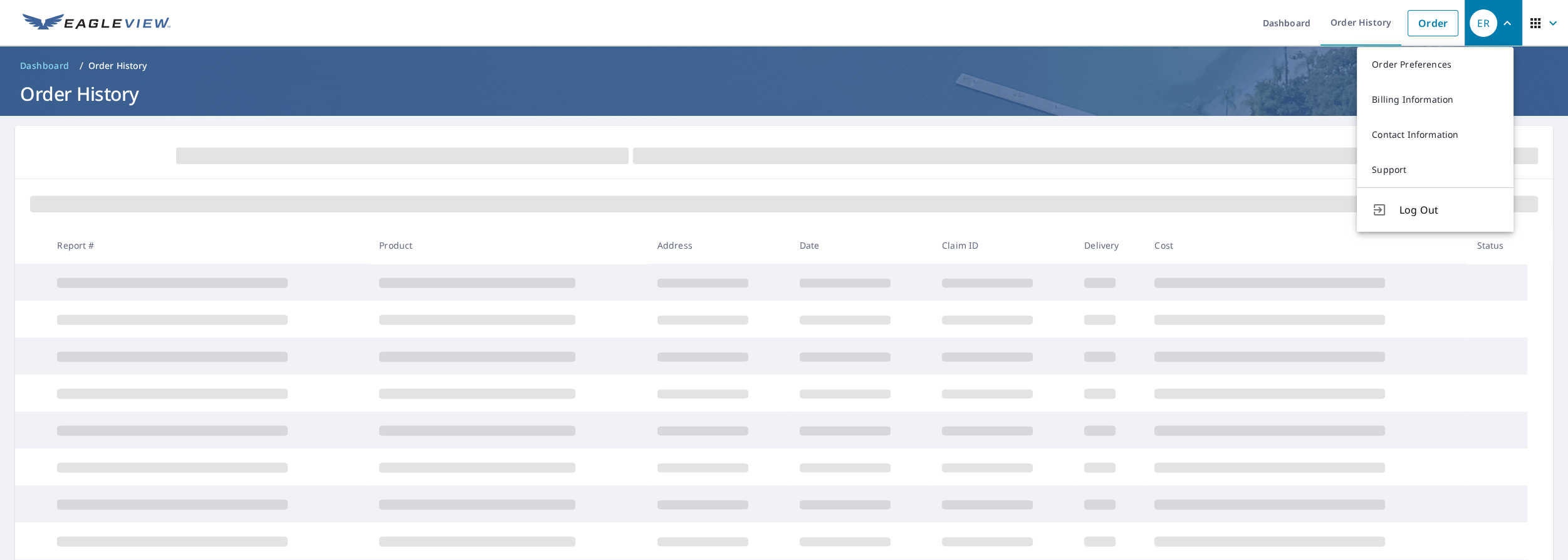
click at [1504, 21] on icon "button" at bounding box center [1508, 23] width 8 height 5
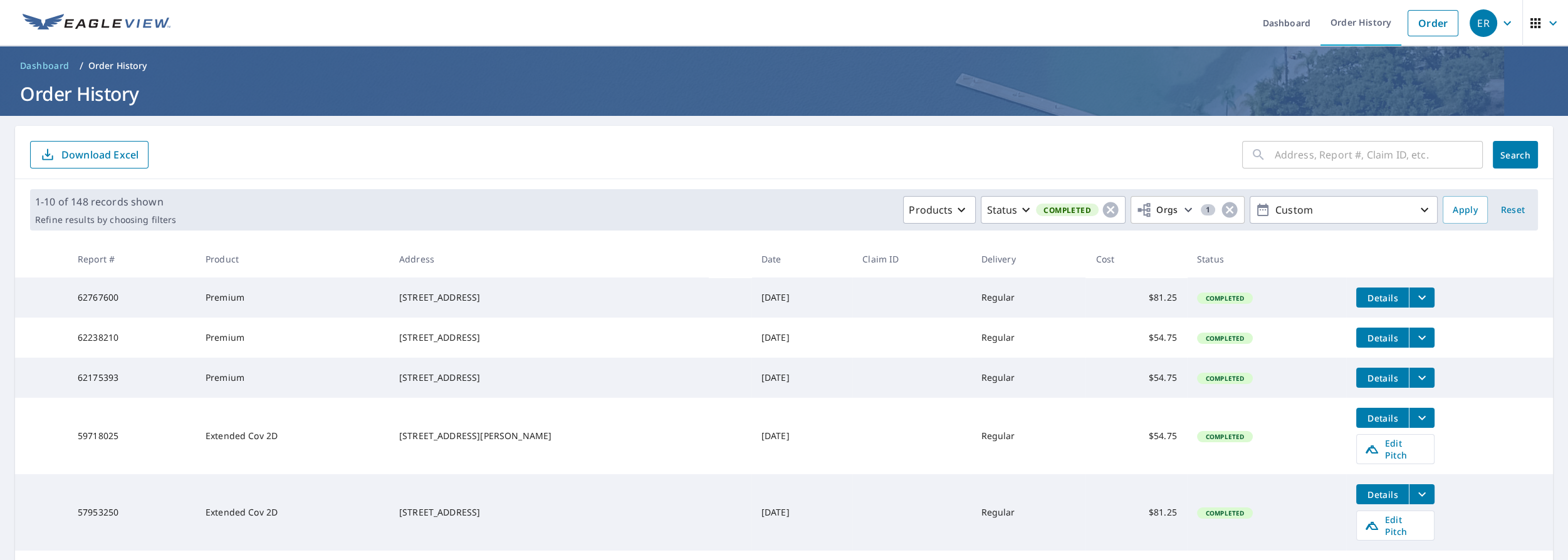
scroll to position [363, 0]
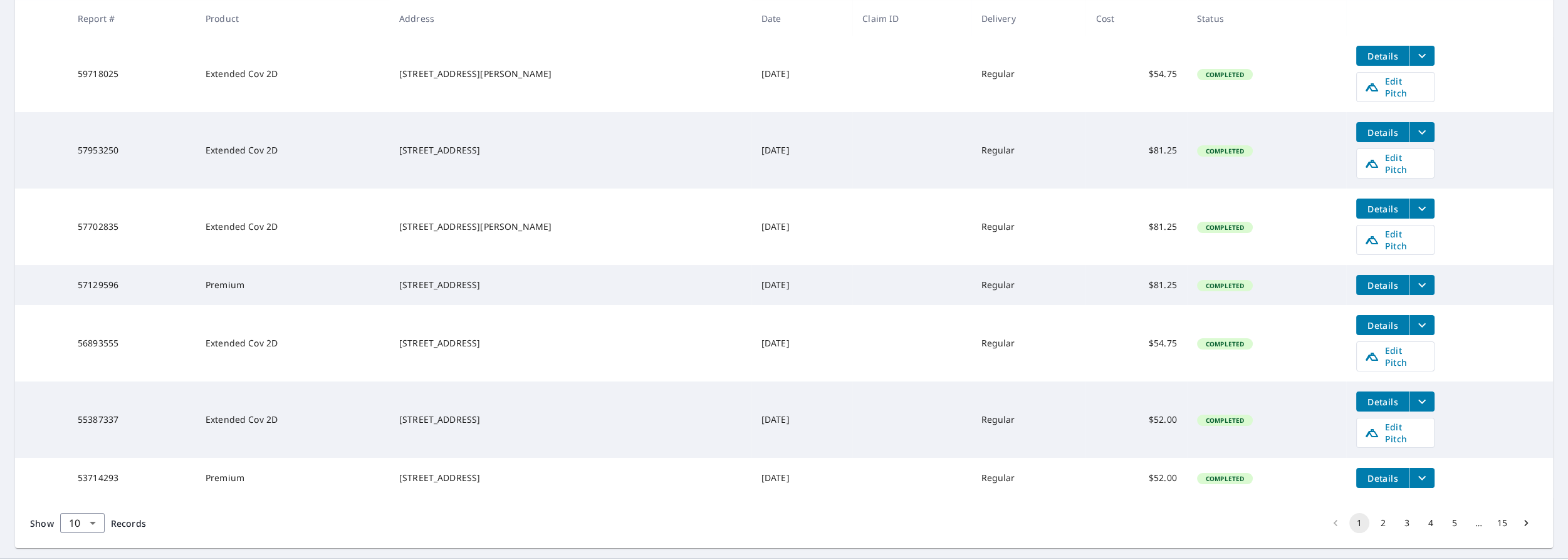
click at [1520, 517] on icon "Go to next page" at bounding box center [1525, 522] width 12 height 12
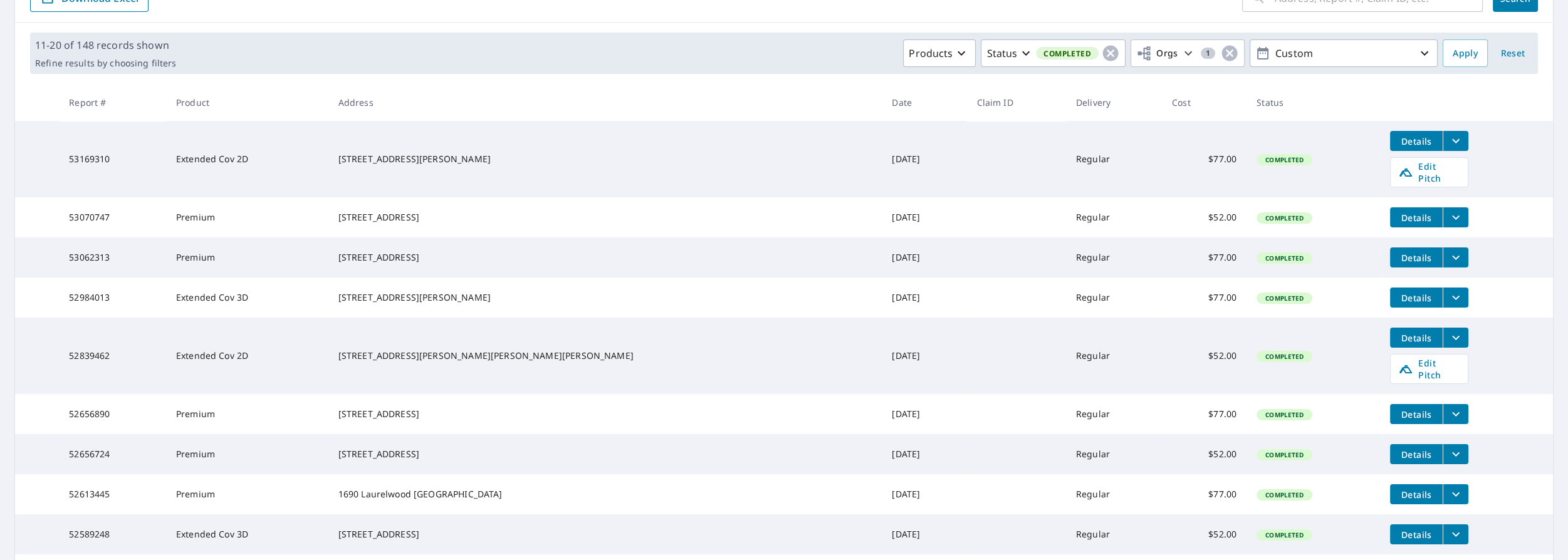
scroll to position [296, 0]
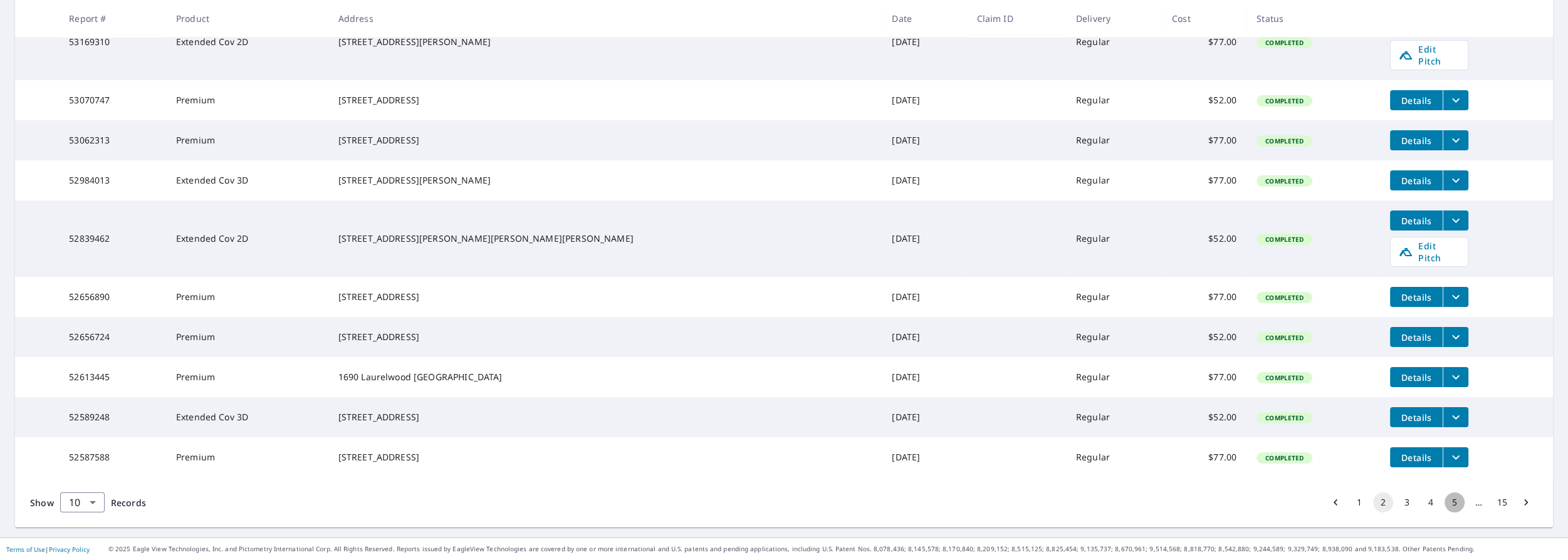
click at [1447, 501] on button "5" at bounding box center [1454, 502] width 20 height 20
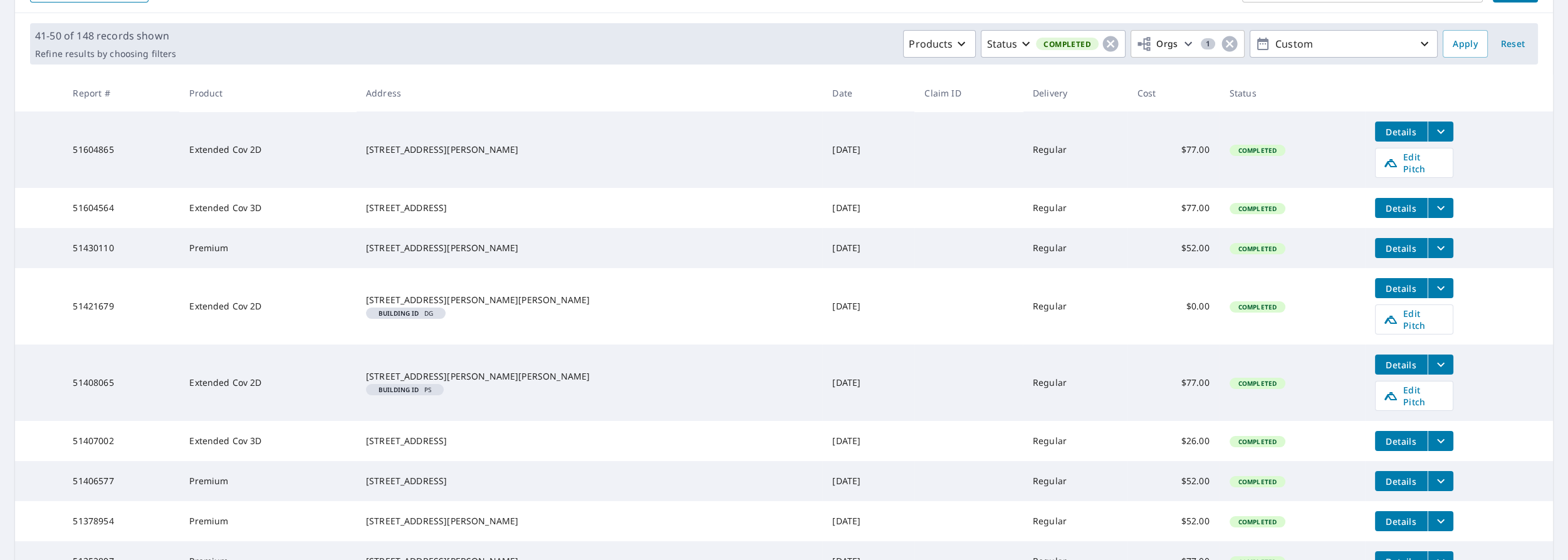
scroll to position [340, 0]
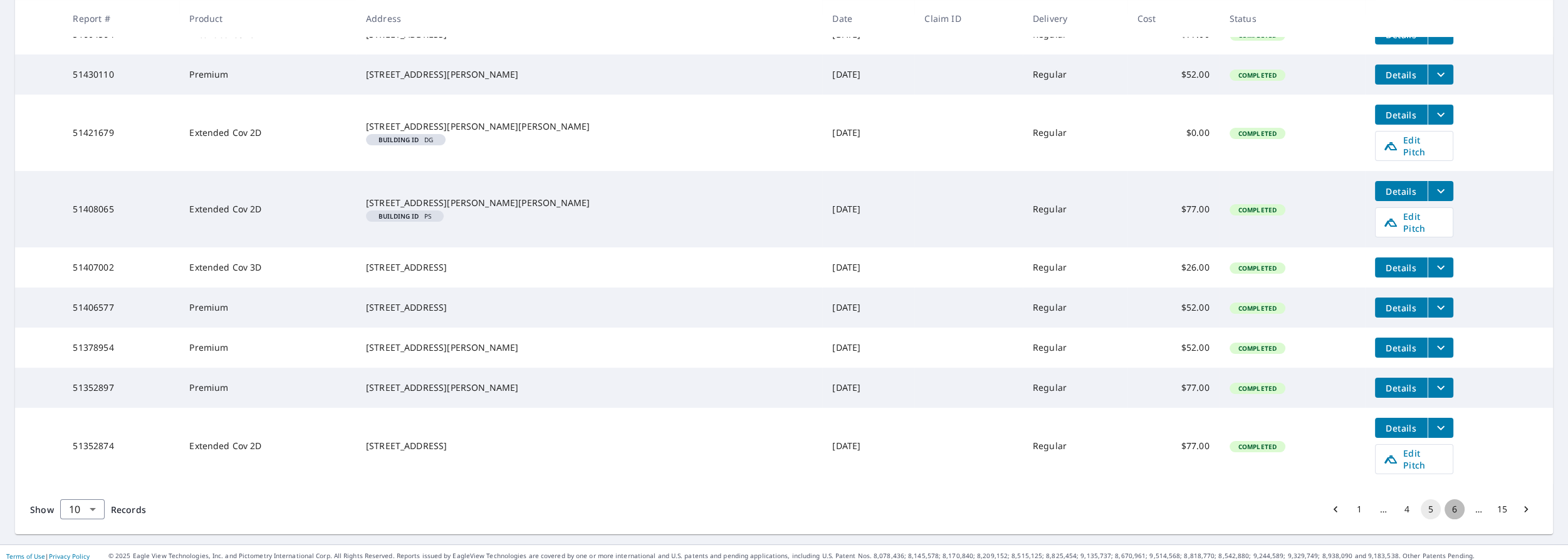
click at [1449, 502] on button "6" at bounding box center [1454, 509] width 20 height 20
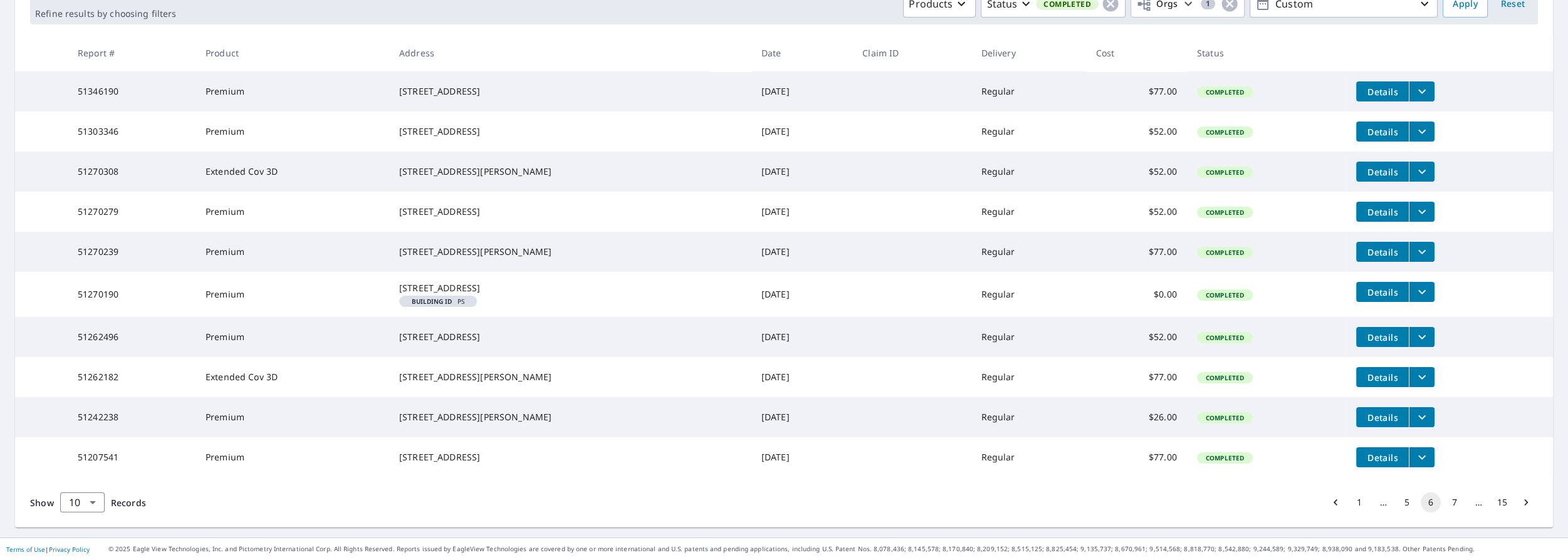
scroll to position [263, 0]
click at [1446, 503] on button "7" at bounding box center [1454, 502] width 20 height 20
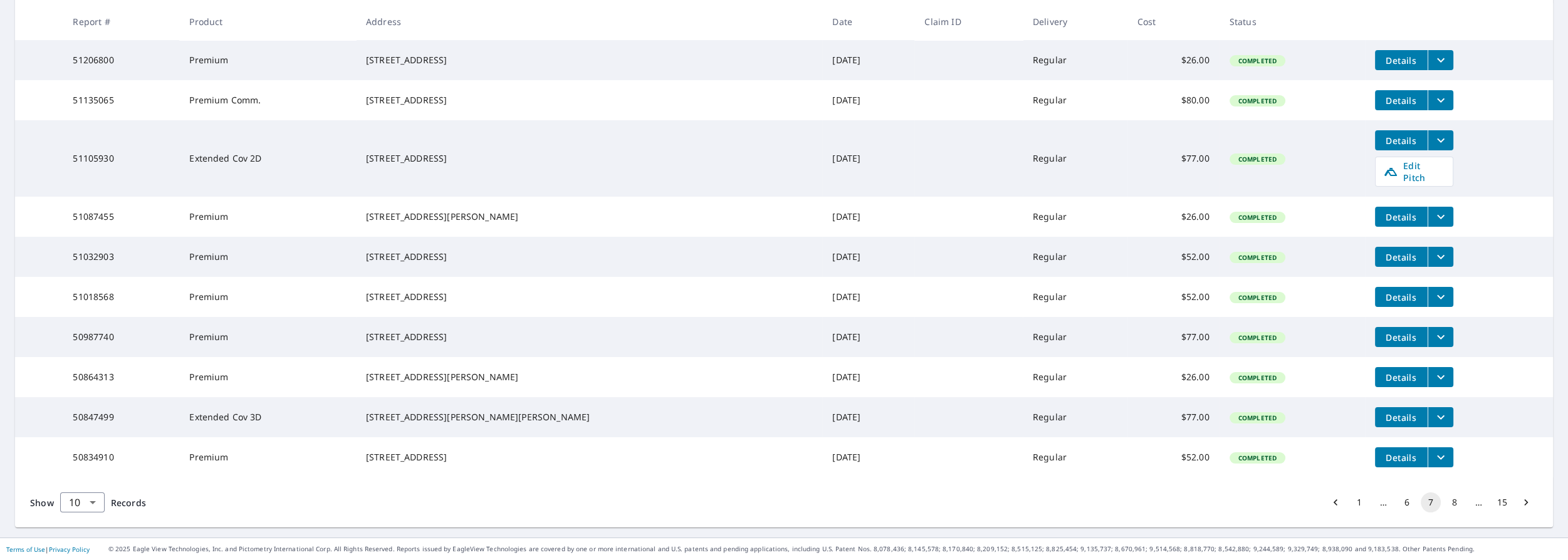
scroll to position [273, 0]
click at [1445, 502] on button "8" at bounding box center [1454, 502] width 20 height 20
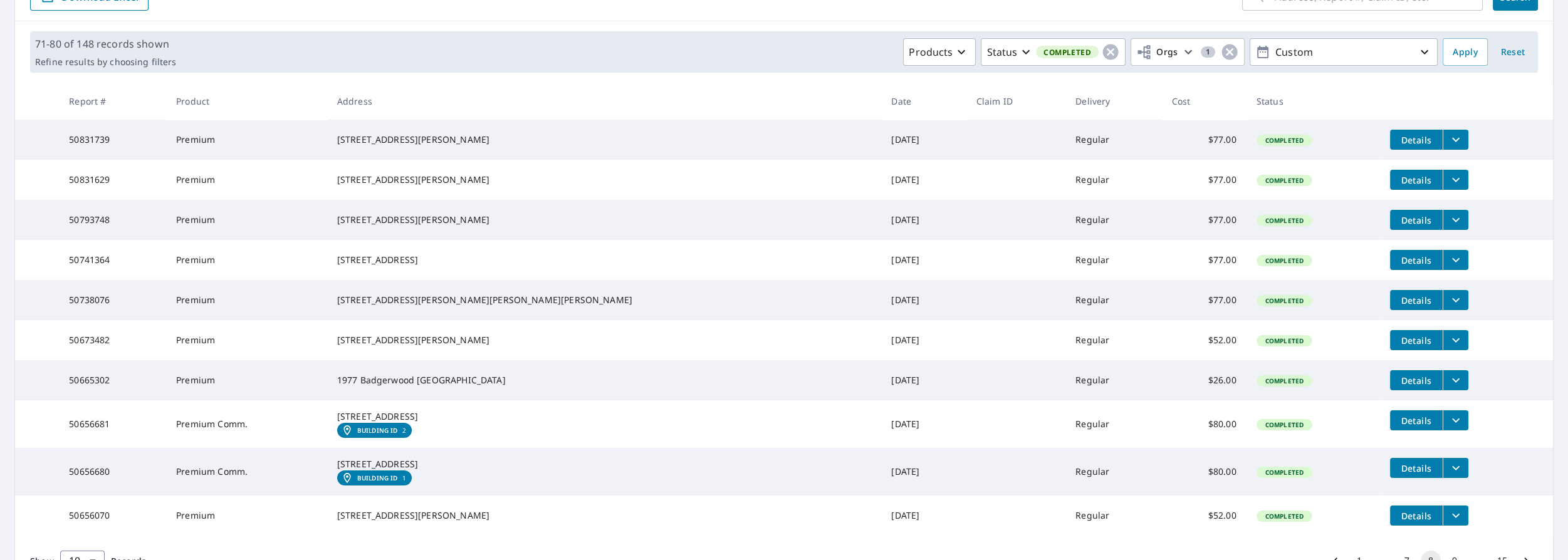
scroll to position [280, 0]
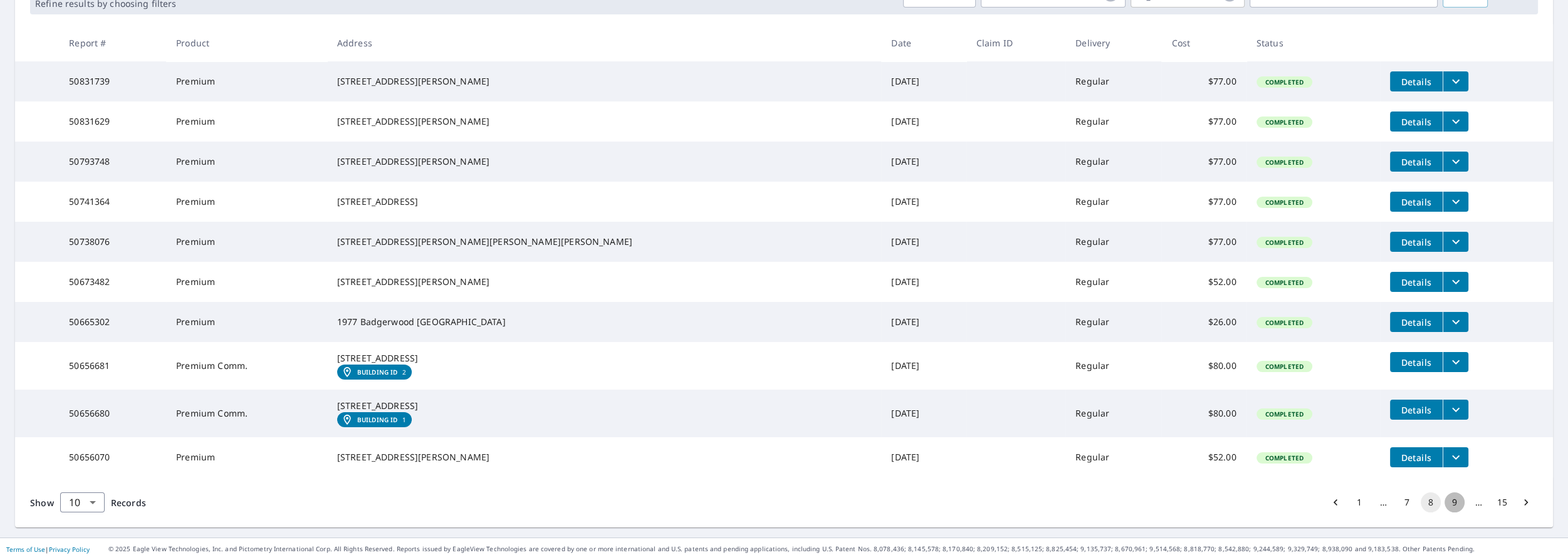
click at [1444, 501] on button "9" at bounding box center [1454, 502] width 20 height 20
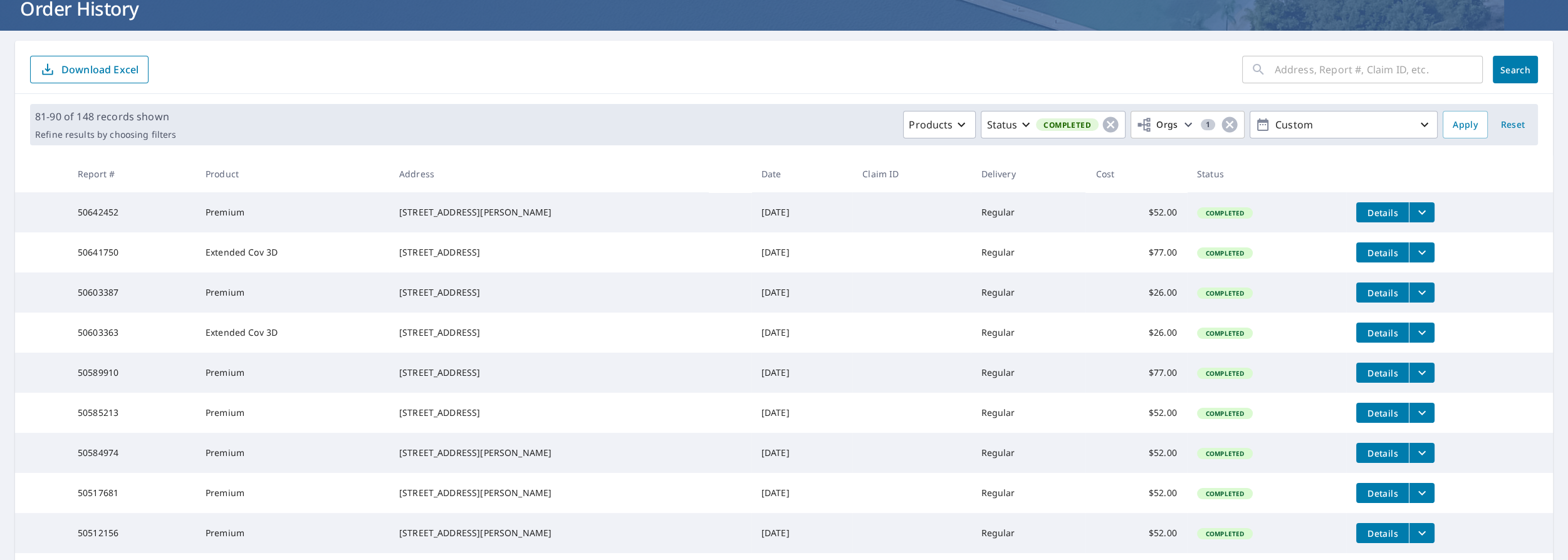
scroll to position [273, 0]
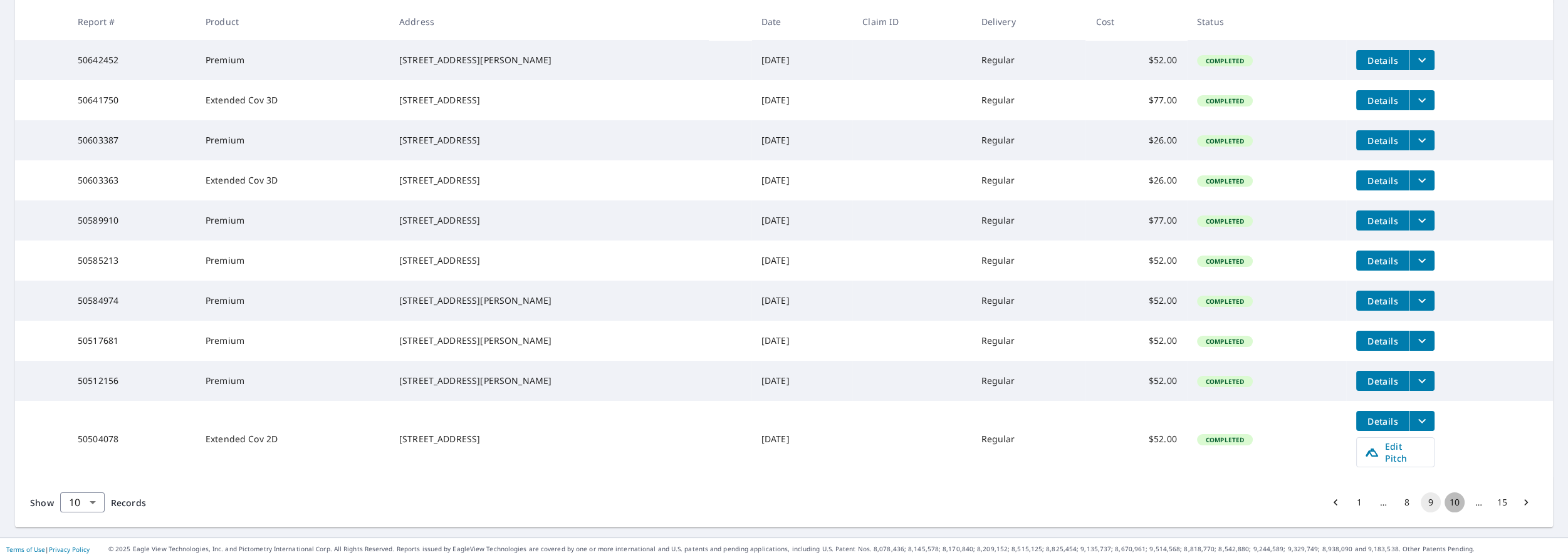
click at [1448, 502] on button "10" at bounding box center [1454, 502] width 20 height 20
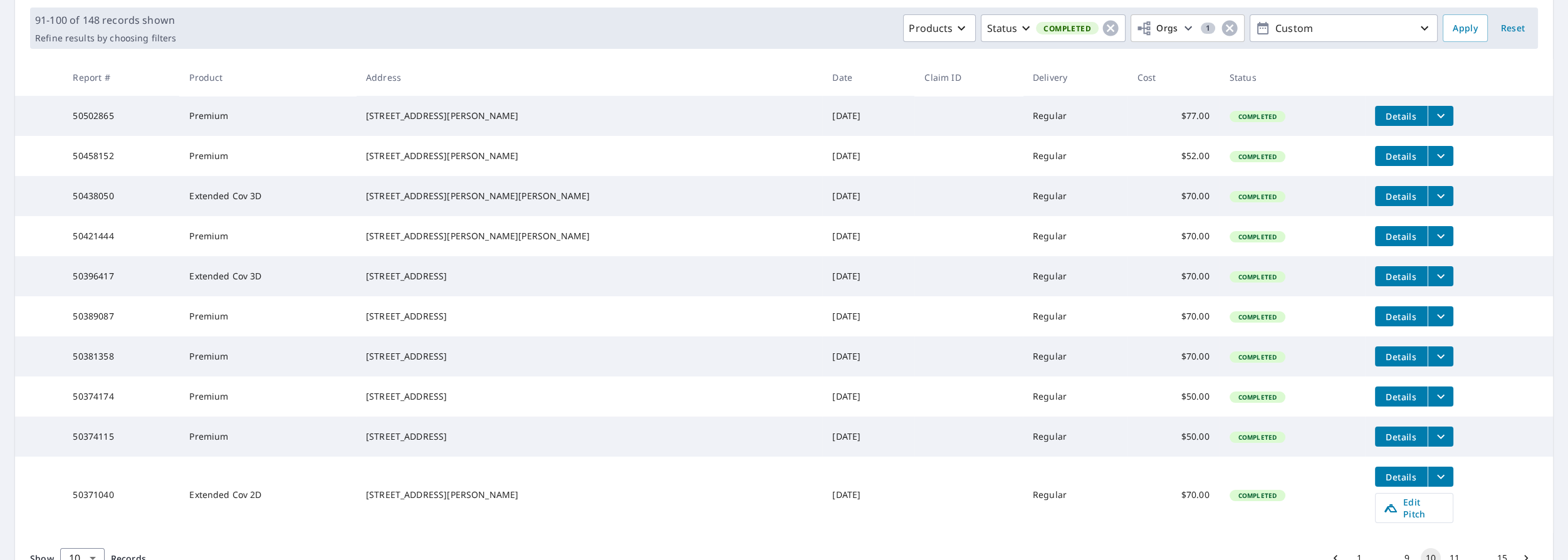
scroll to position [273, 0]
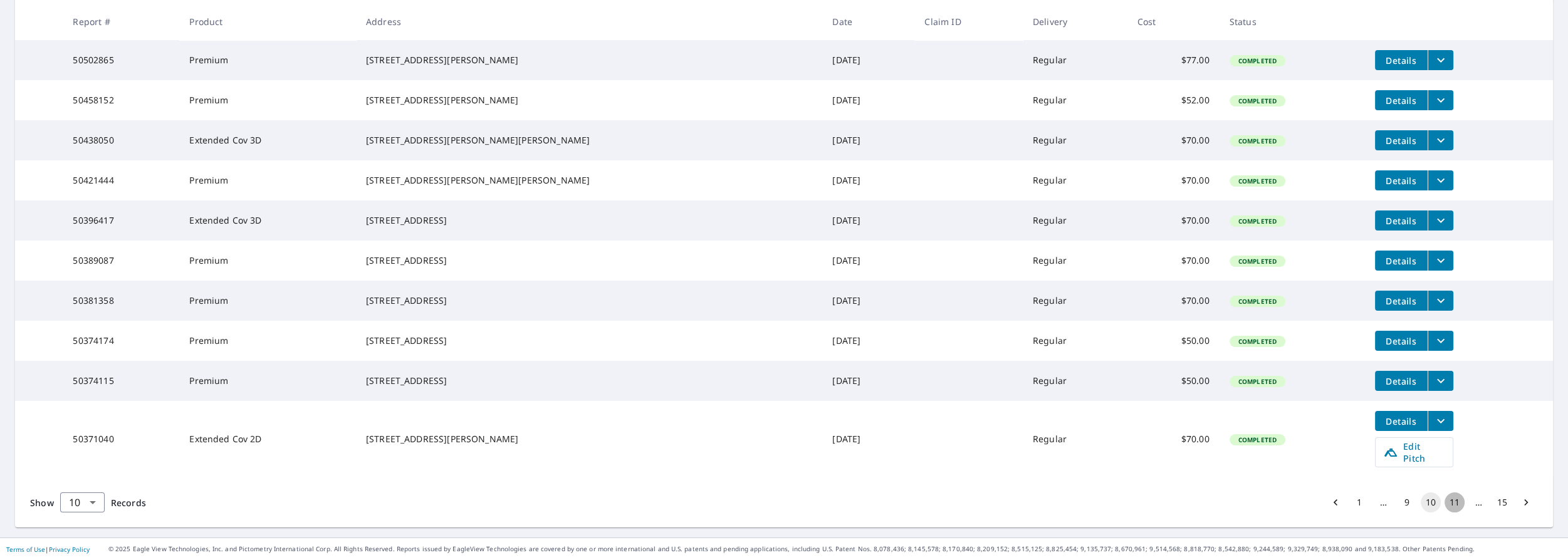
click at [1448, 501] on button "11" at bounding box center [1454, 502] width 20 height 20
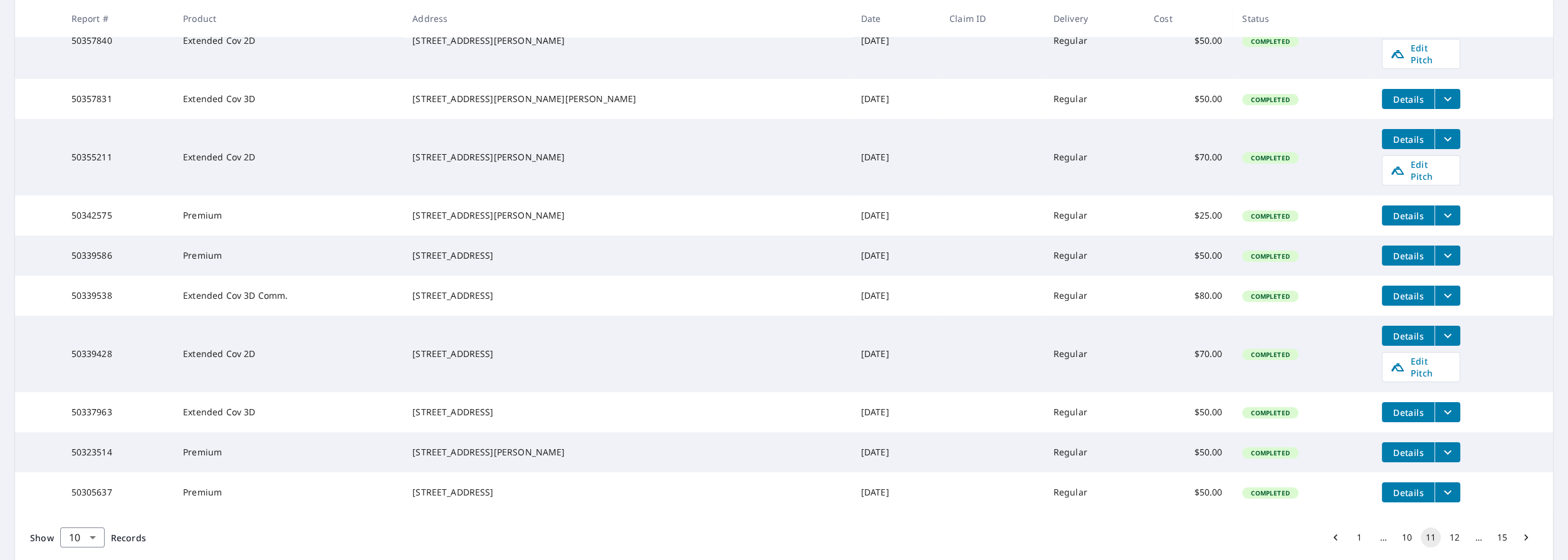
scroll to position [317, 0]
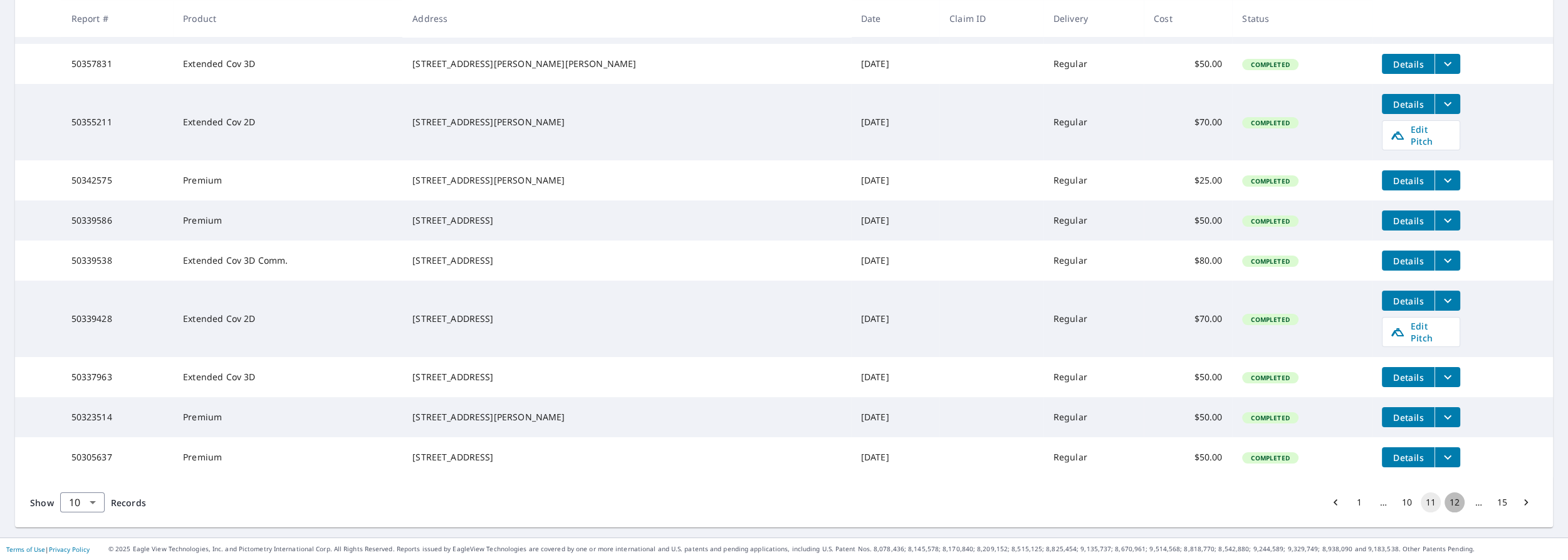
click at [1447, 501] on button "12" at bounding box center [1454, 502] width 20 height 20
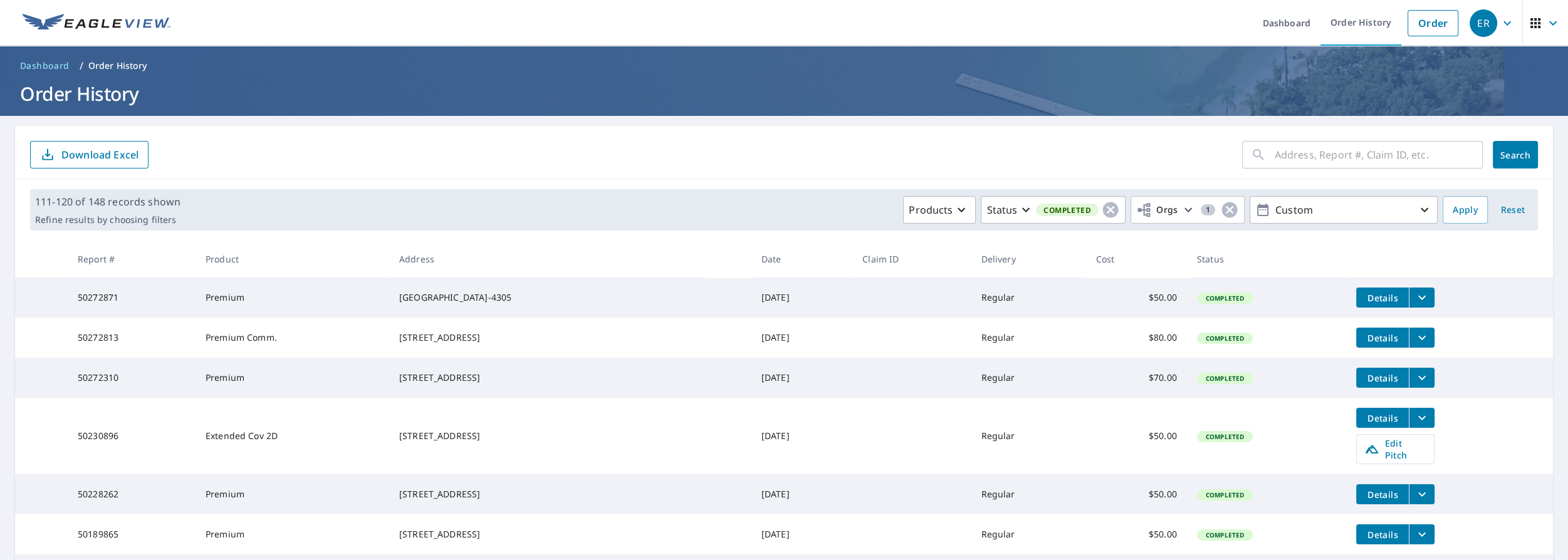
scroll to position [273, 0]
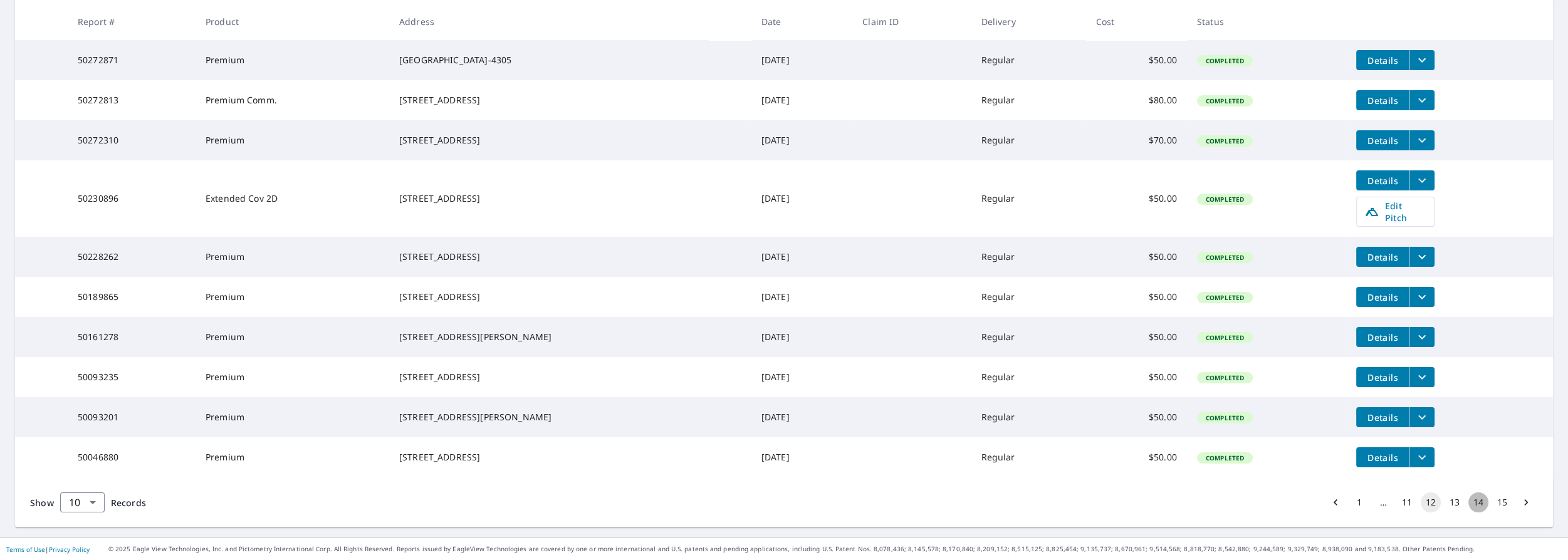
click at [1473, 502] on button "14" at bounding box center [1478, 502] width 20 height 20
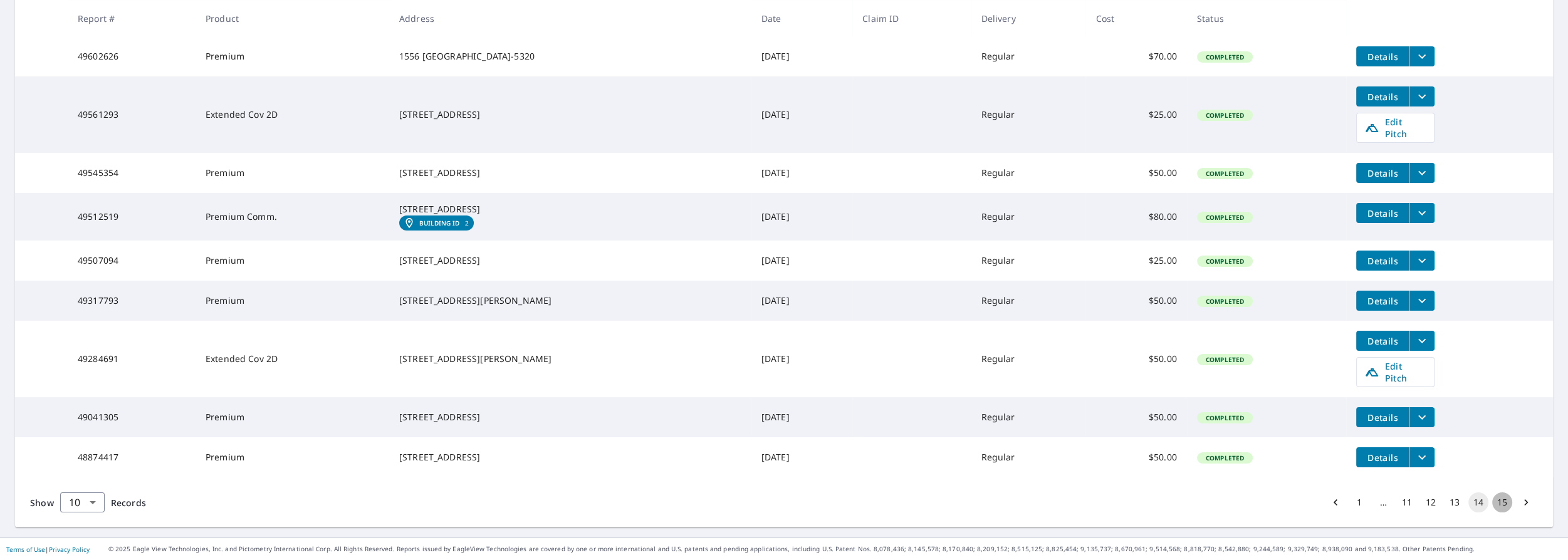
click at [1497, 504] on button "15" at bounding box center [1502, 502] width 20 height 20
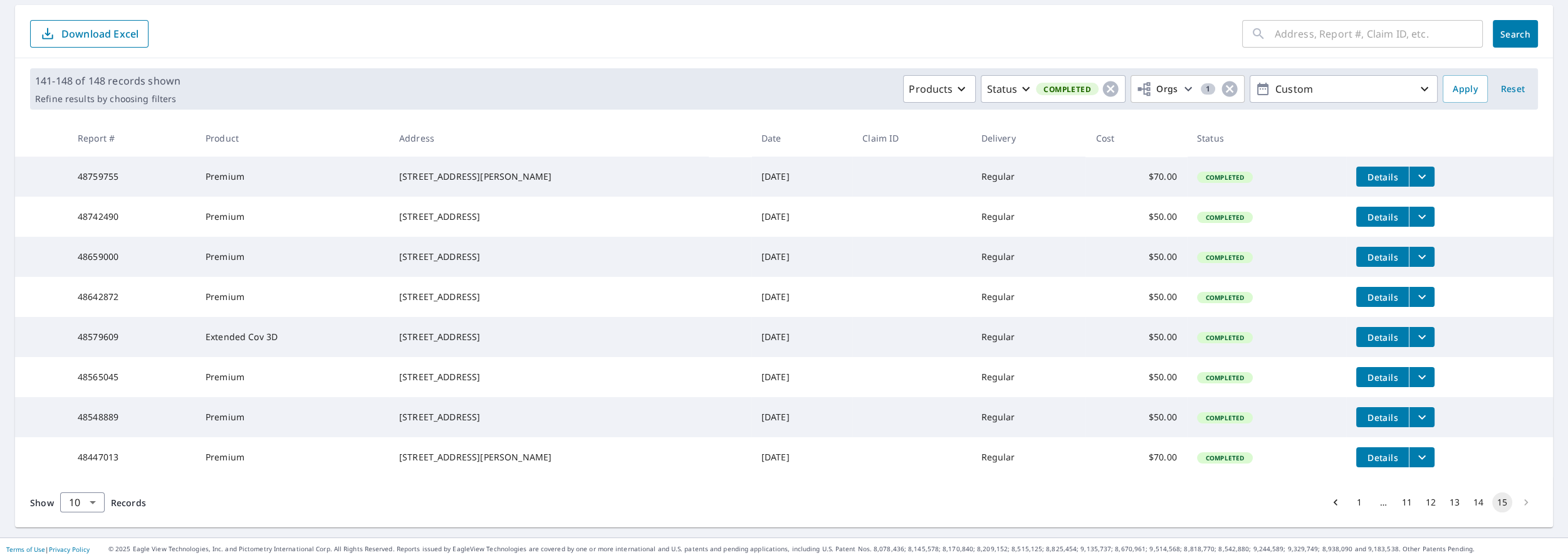
click at [1516, 502] on li "pagination navigation" at bounding box center [1525, 502] width 24 height 20
click at [1495, 503] on button "15" at bounding box center [1502, 502] width 20 height 20
click at [1499, 503] on button "15" at bounding box center [1502, 502] width 20 height 20
click at [1473, 501] on button "14" at bounding box center [1478, 502] width 20 height 20
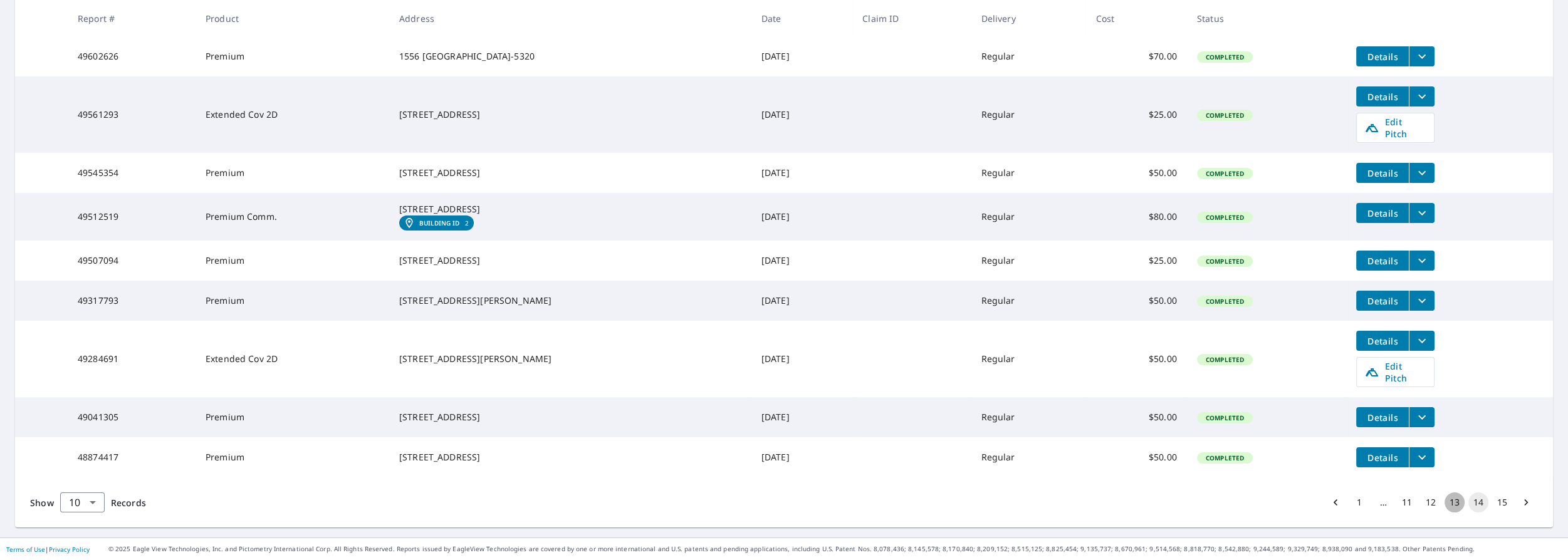
click at [1444, 513] on button "13" at bounding box center [1454, 502] width 20 height 20
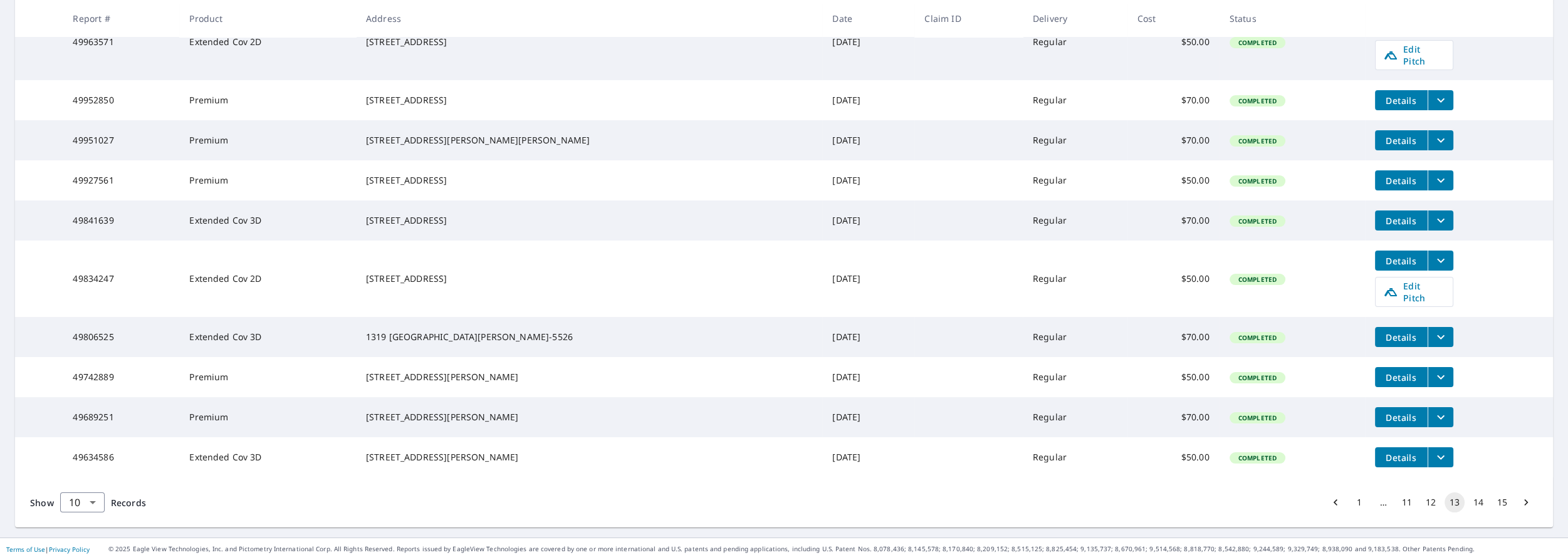
click at [1422, 501] on button "12" at bounding box center [1430, 502] width 20 height 20
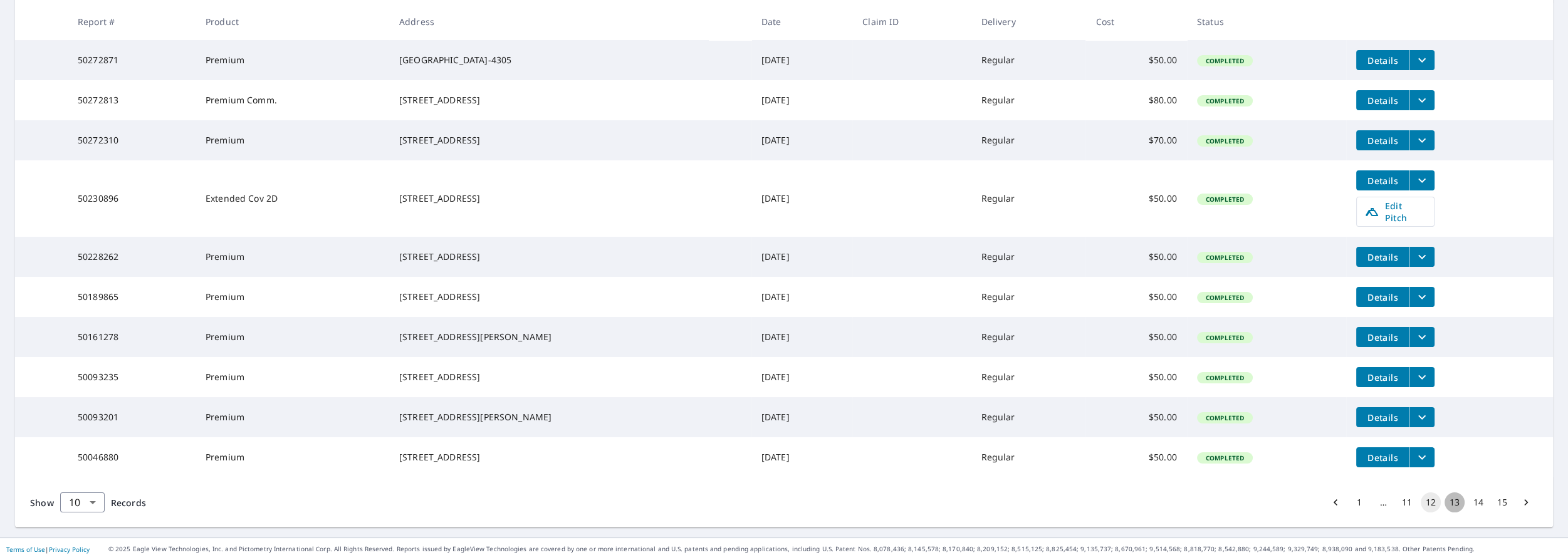
click at [1446, 502] on button "13" at bounding box center [1454, 502] width 20 height 20
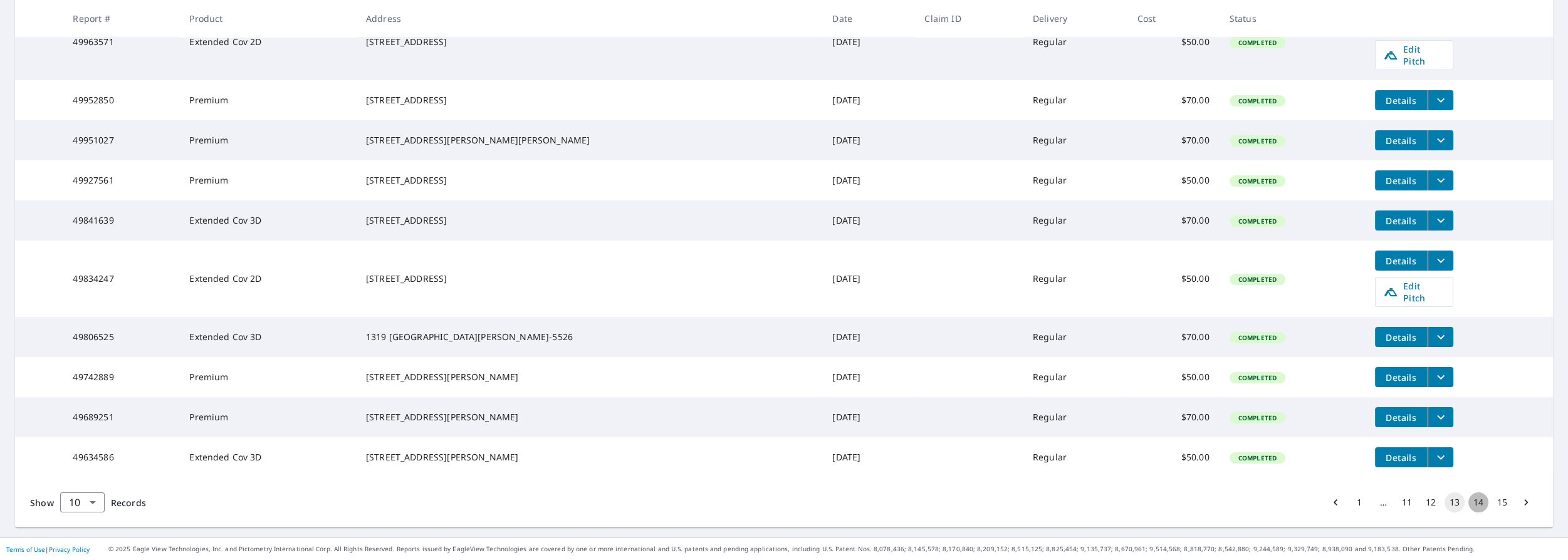
click at [1469, 501] on button "14" at bounding box center [1478, 502] width 20 height 20
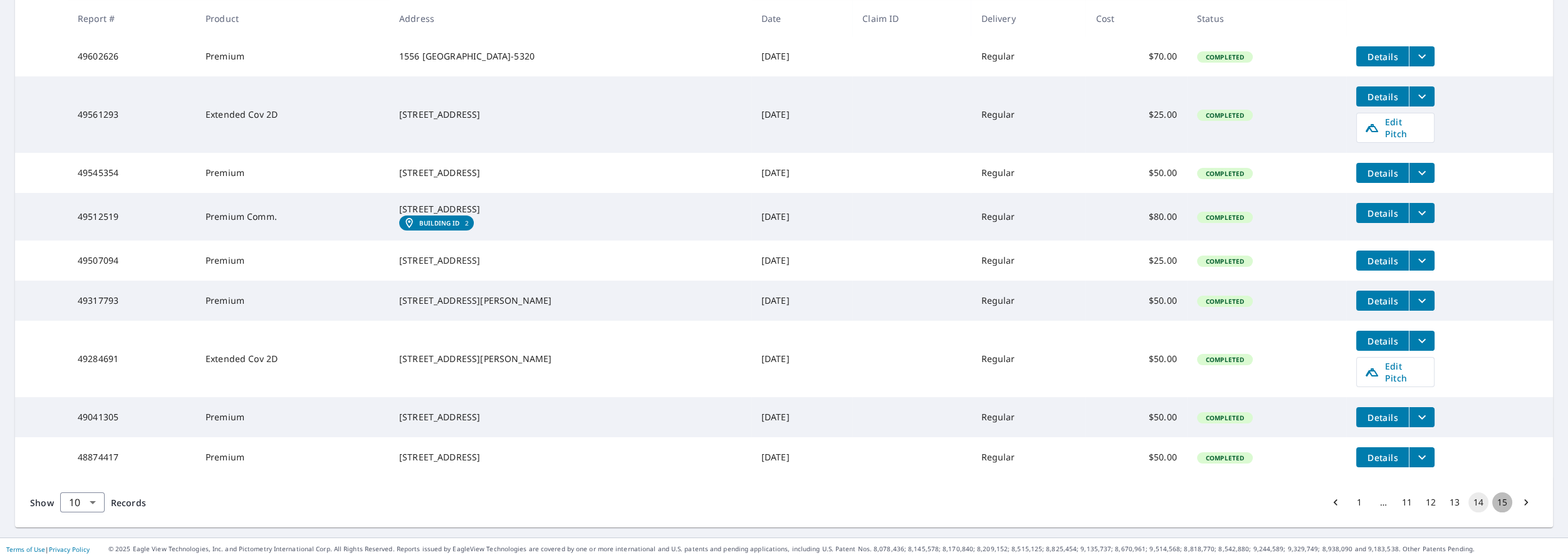
click at [1496, 501] on button "15" at bounding box center [1502, 502] width 20 height 20
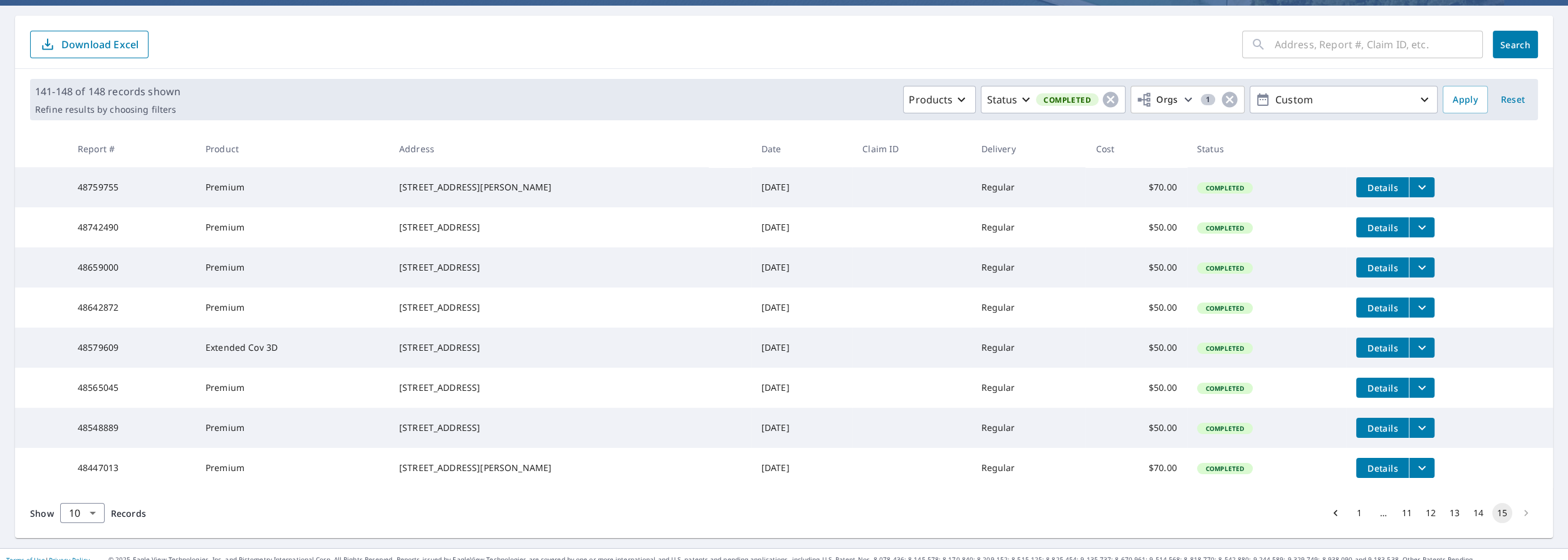
scroll to position [161, 0]
